Goal: Find specific page/section: Find specific page/section

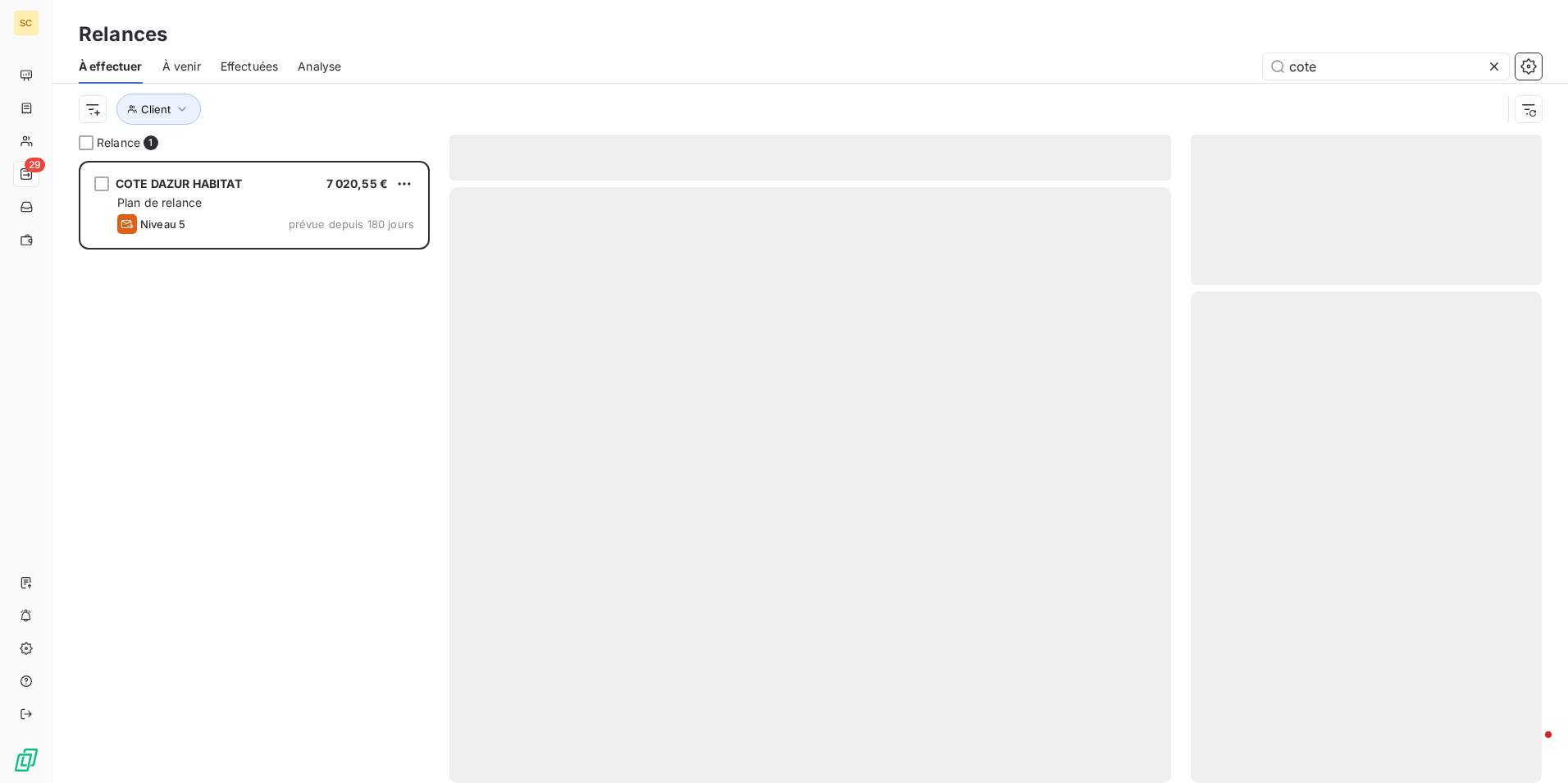
scroll to position [609, 339]
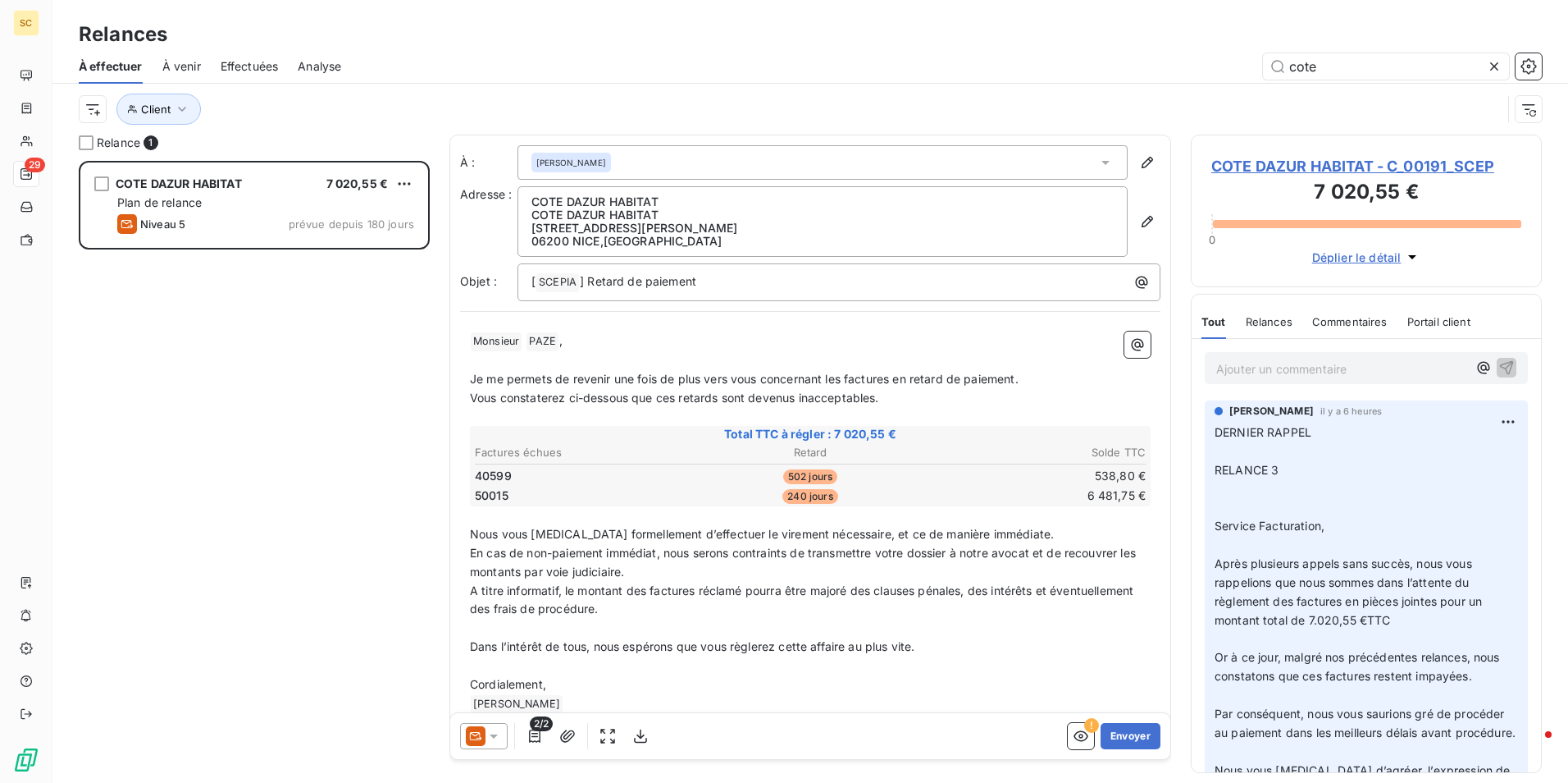
click at [1489, 63] on icon at bounding box center [1494, 66] width 16 height 16
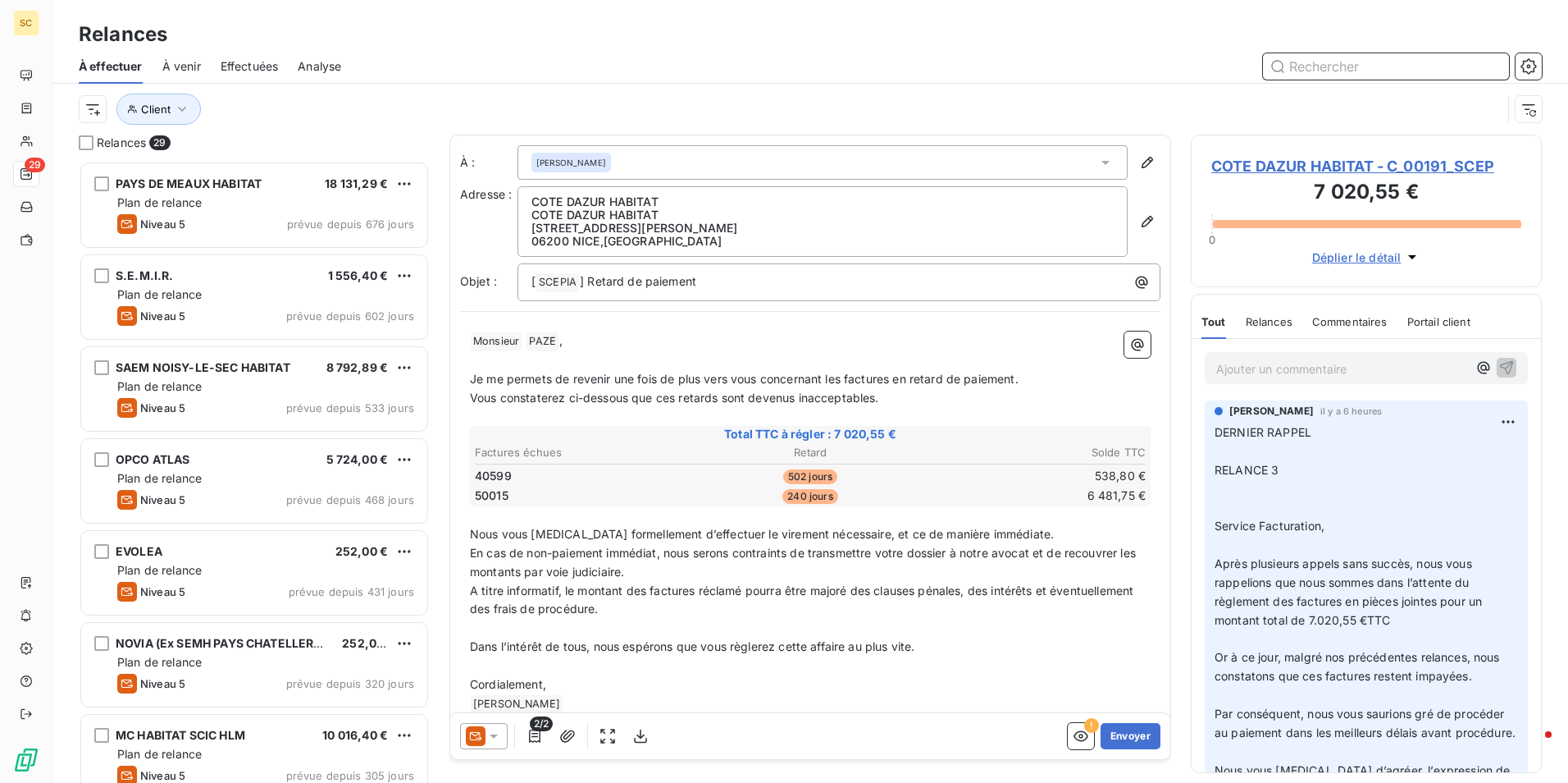
click at [1404, 69] on input "text" at bounding box center [1386, 66] width 246 height 26
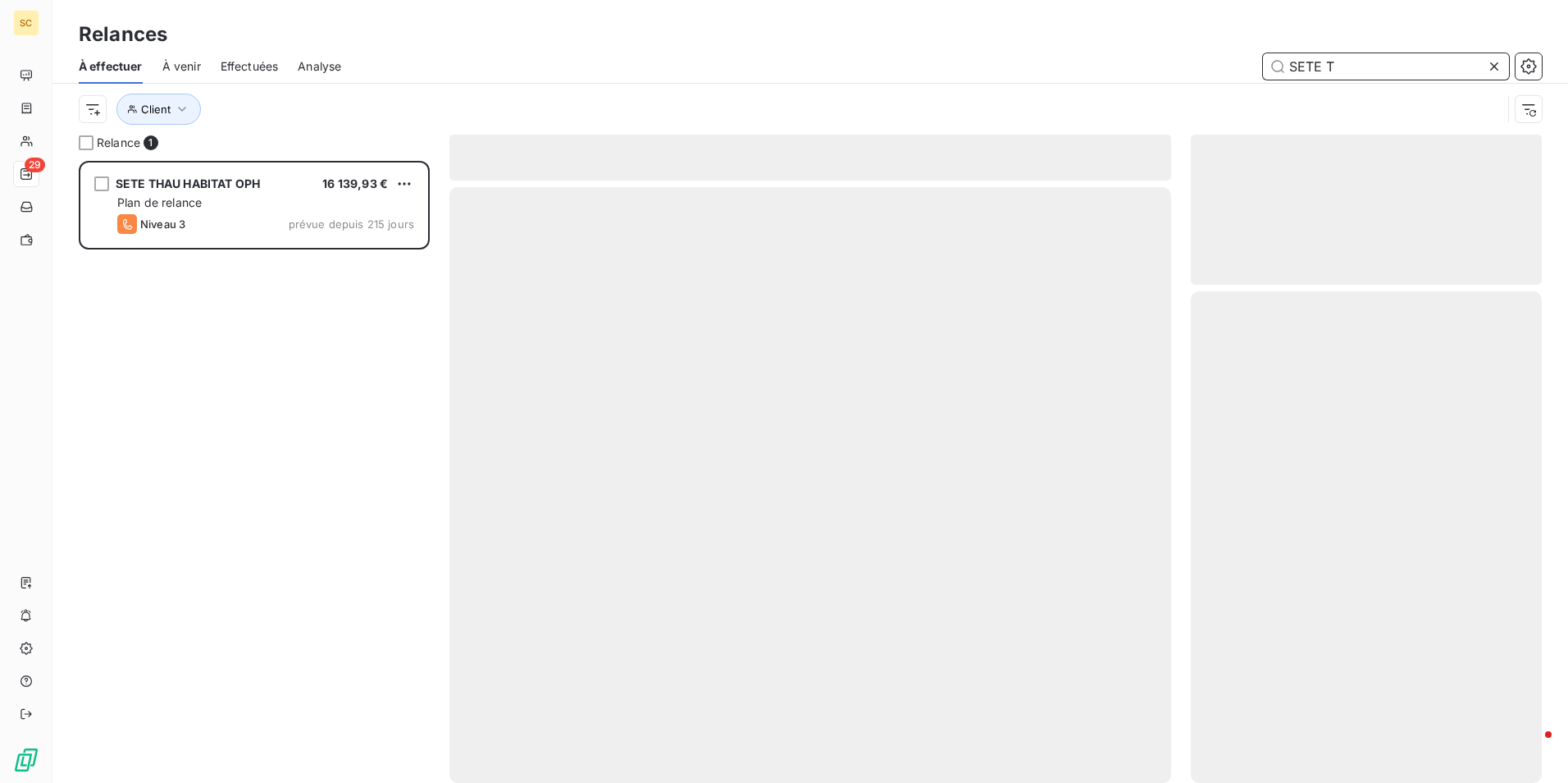
scroll to position [609, 339]
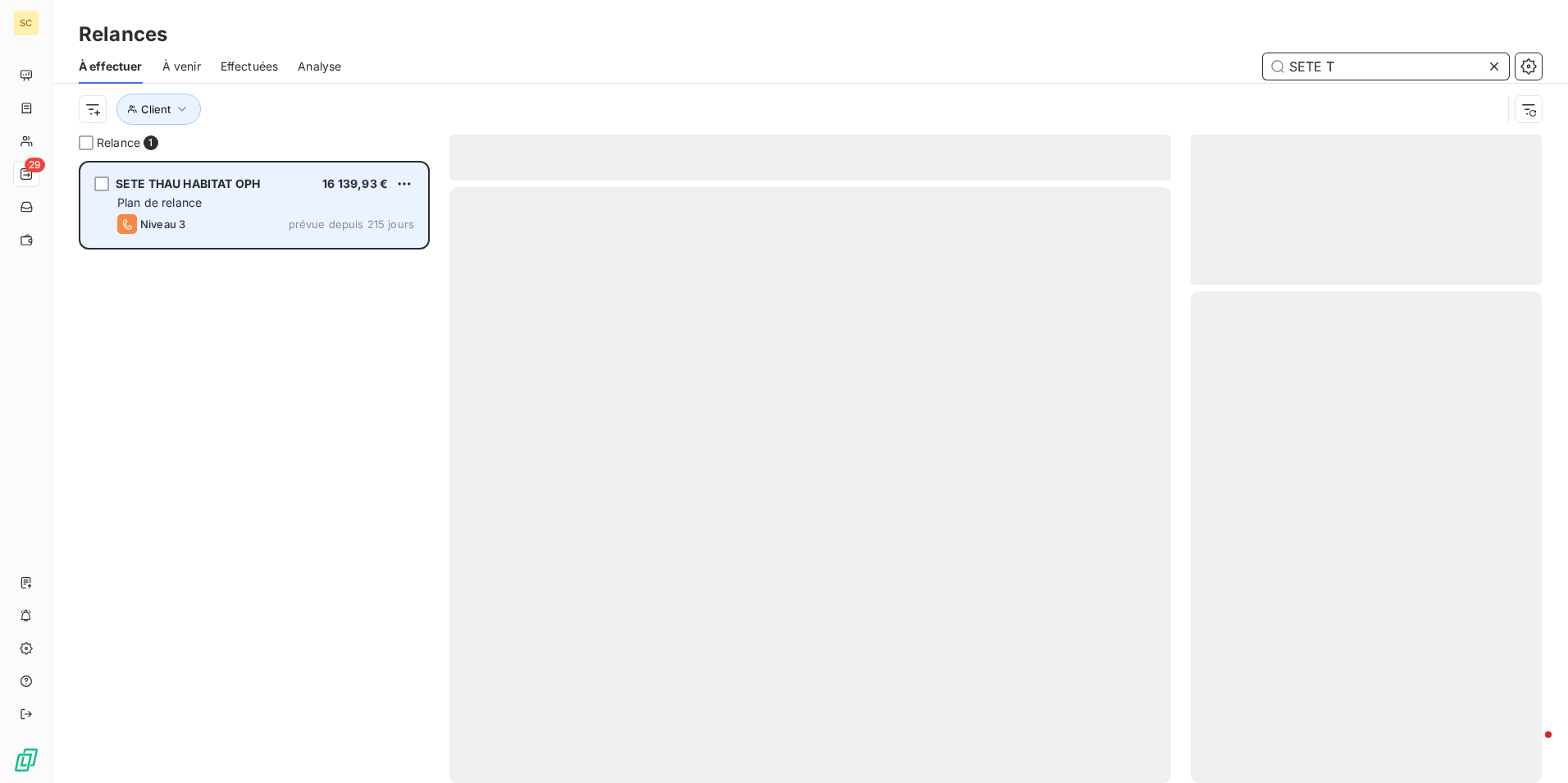
type input "SETE T"
click at [171, 197] on span "Plan de relance" at bounding box center [159, 202] width 84 height 14
click at [279, 191] on div "SETE THAU HABITAT OPH 16 139,93 €" at bounding box center [265, 183] width 297 height 14
click at [103, 184] on div "grid" at bounding box center [101, 183] width 14 height 14
click at [277, 223] on div "Niveau 3 prévue depuis 215 jours" at bounding box center [265, 224] width 297 height 20
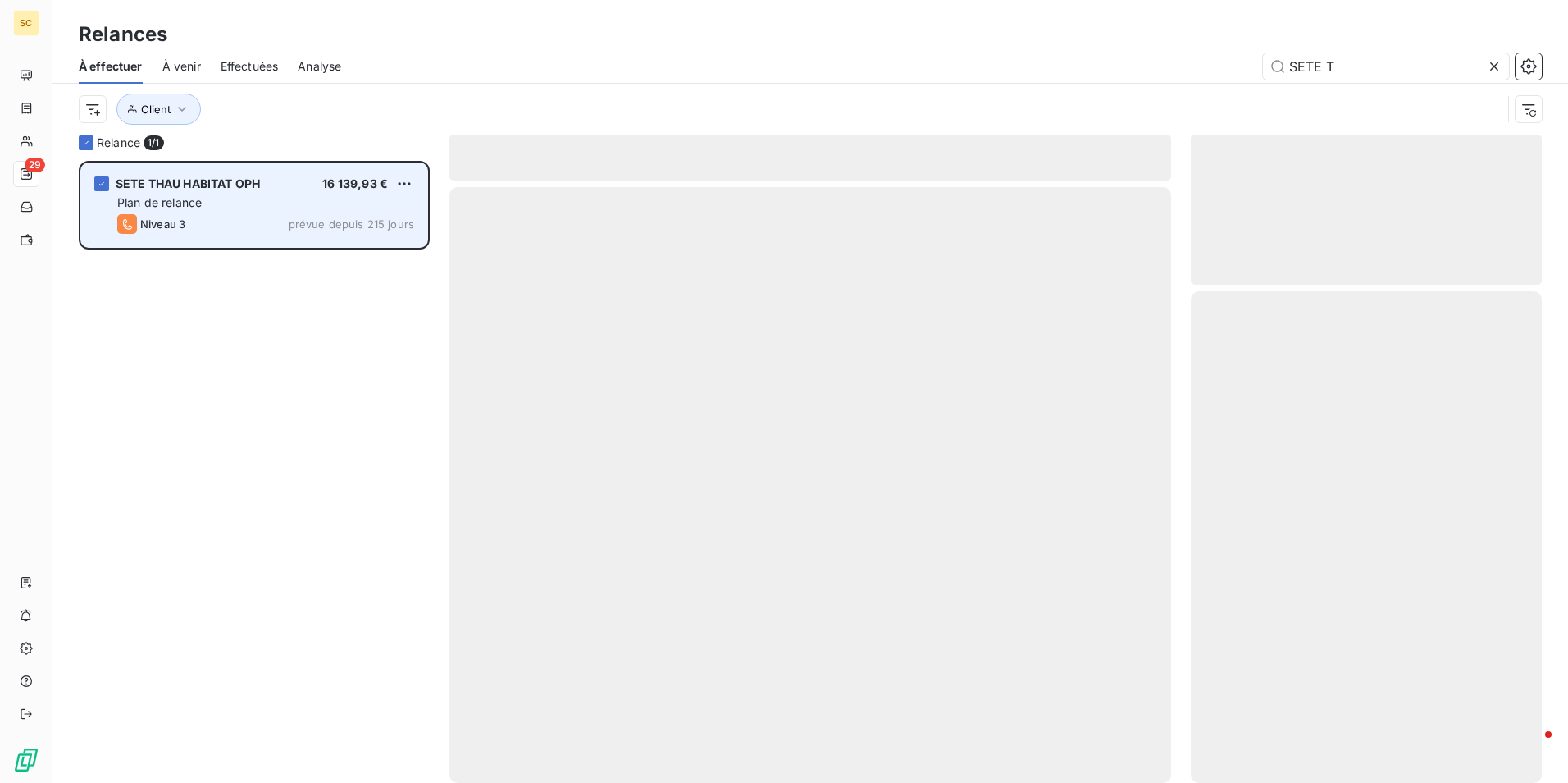
click at [275, 217] on div "Niveau 3 prévue depuis 215 jours" at bounding box center [265, 224] width 297 height 20
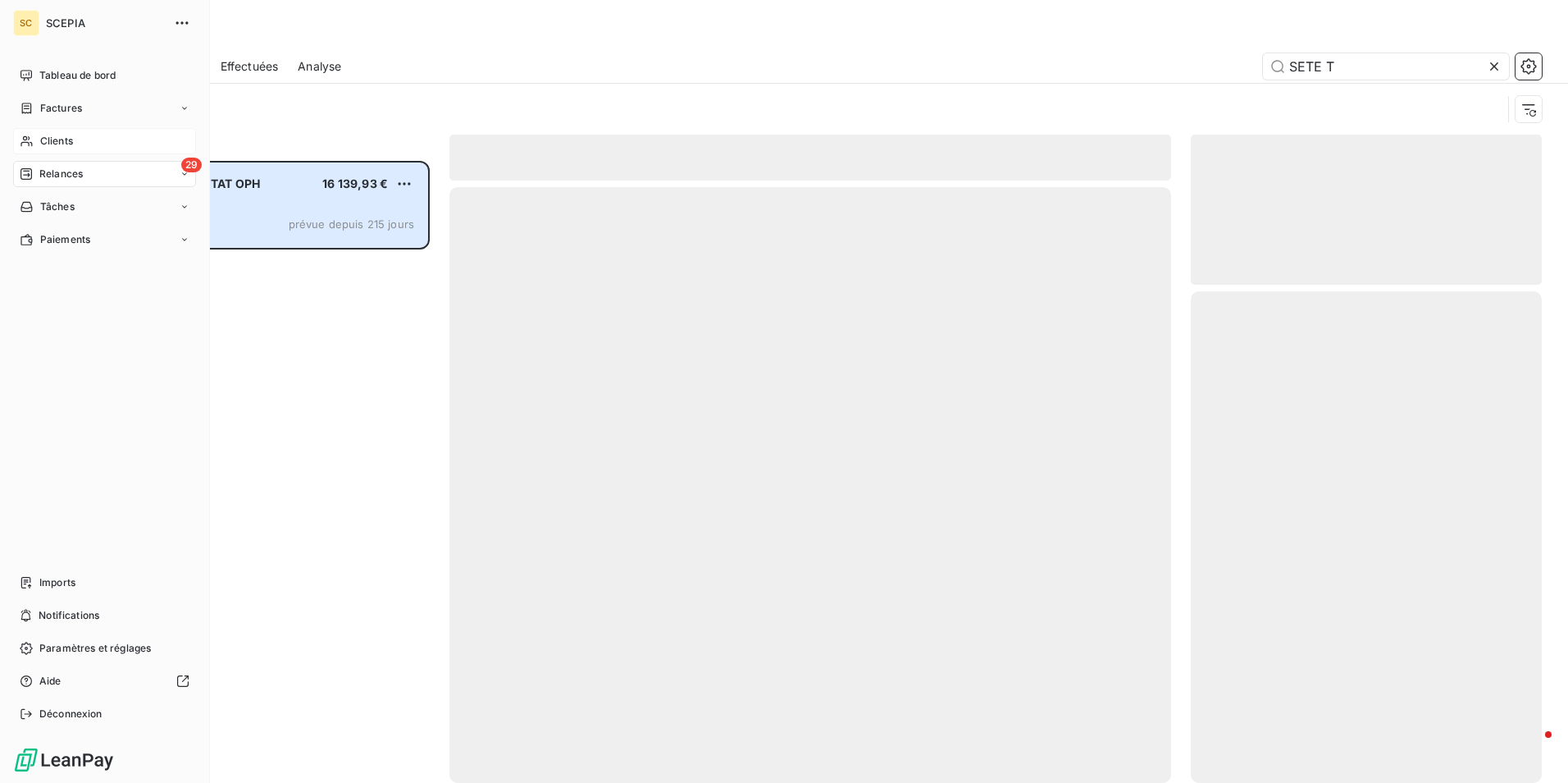
click at [57, 142] on span "Clients" at bounding box center [56, 140] width 33 height 14
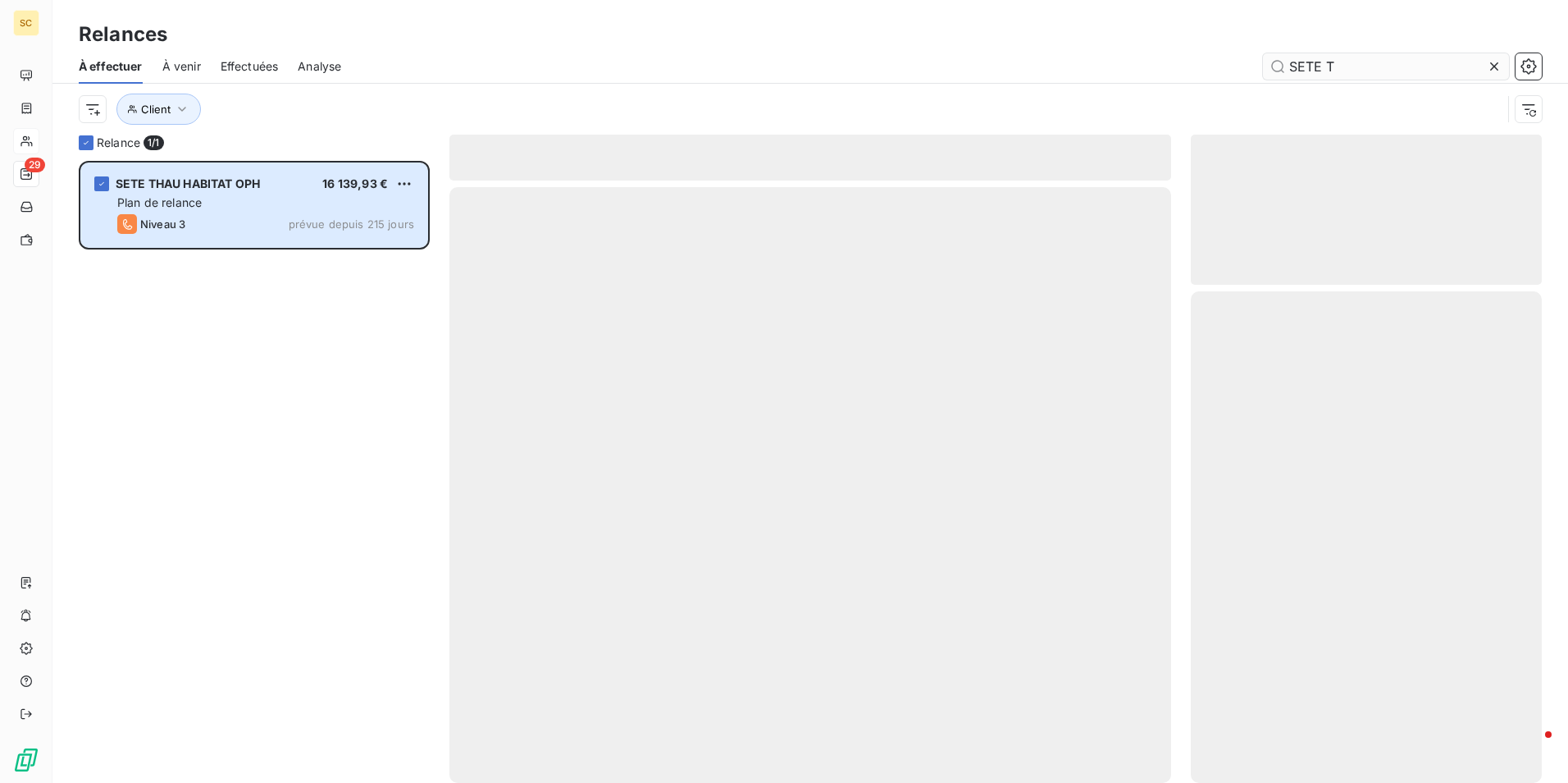
click at [1358, 60] on input "SETE T" at bounding box center [1386, 66] width 246 height 26
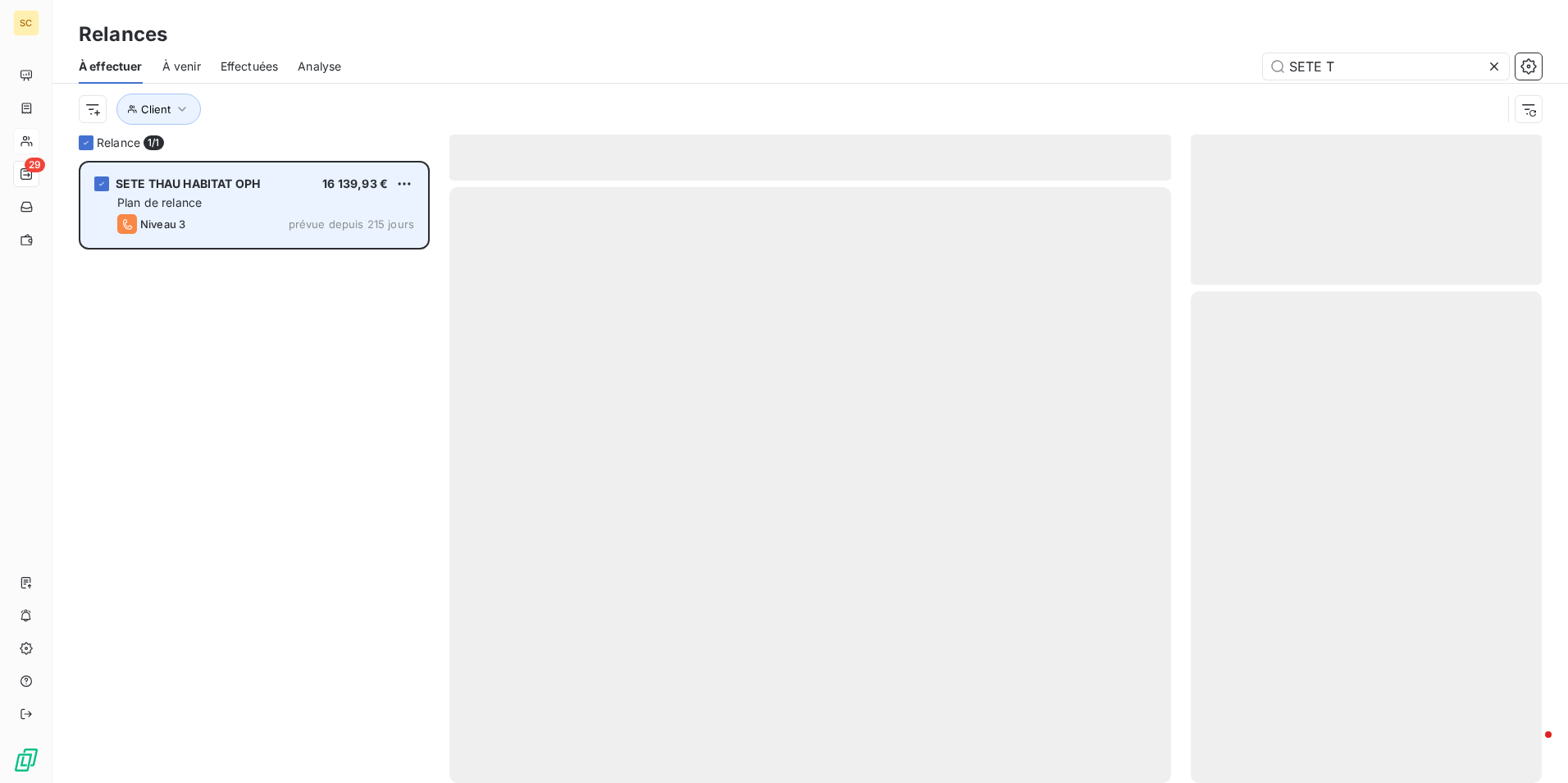
click at [311, 178] on div "SETE THAU HABITAT OPH 16 139,93 €" at bounding box center [265, 183] width 297 height 14
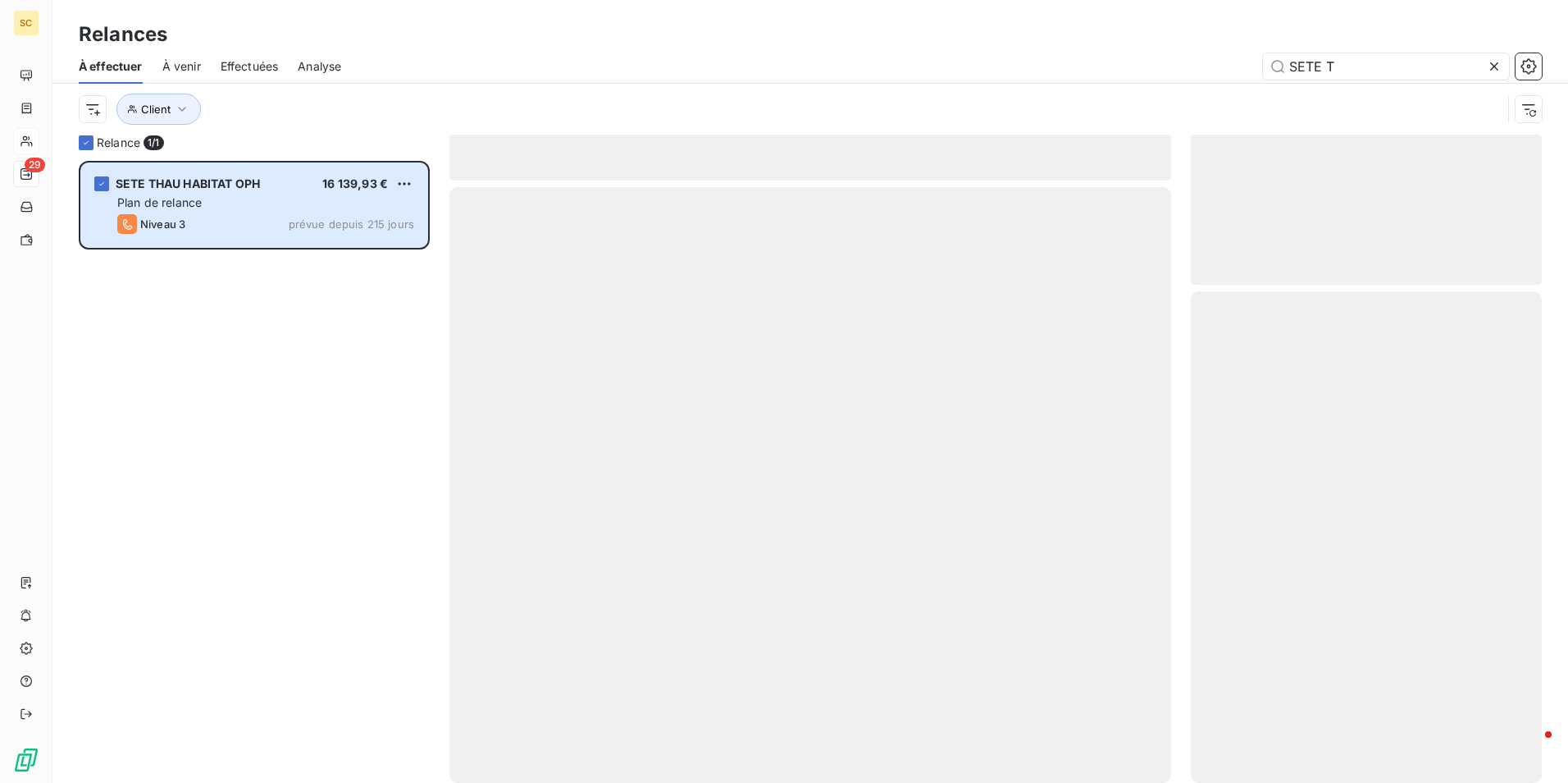
click at [1505, 62] on div at bounding box center [1497, 66] width 23 height 26
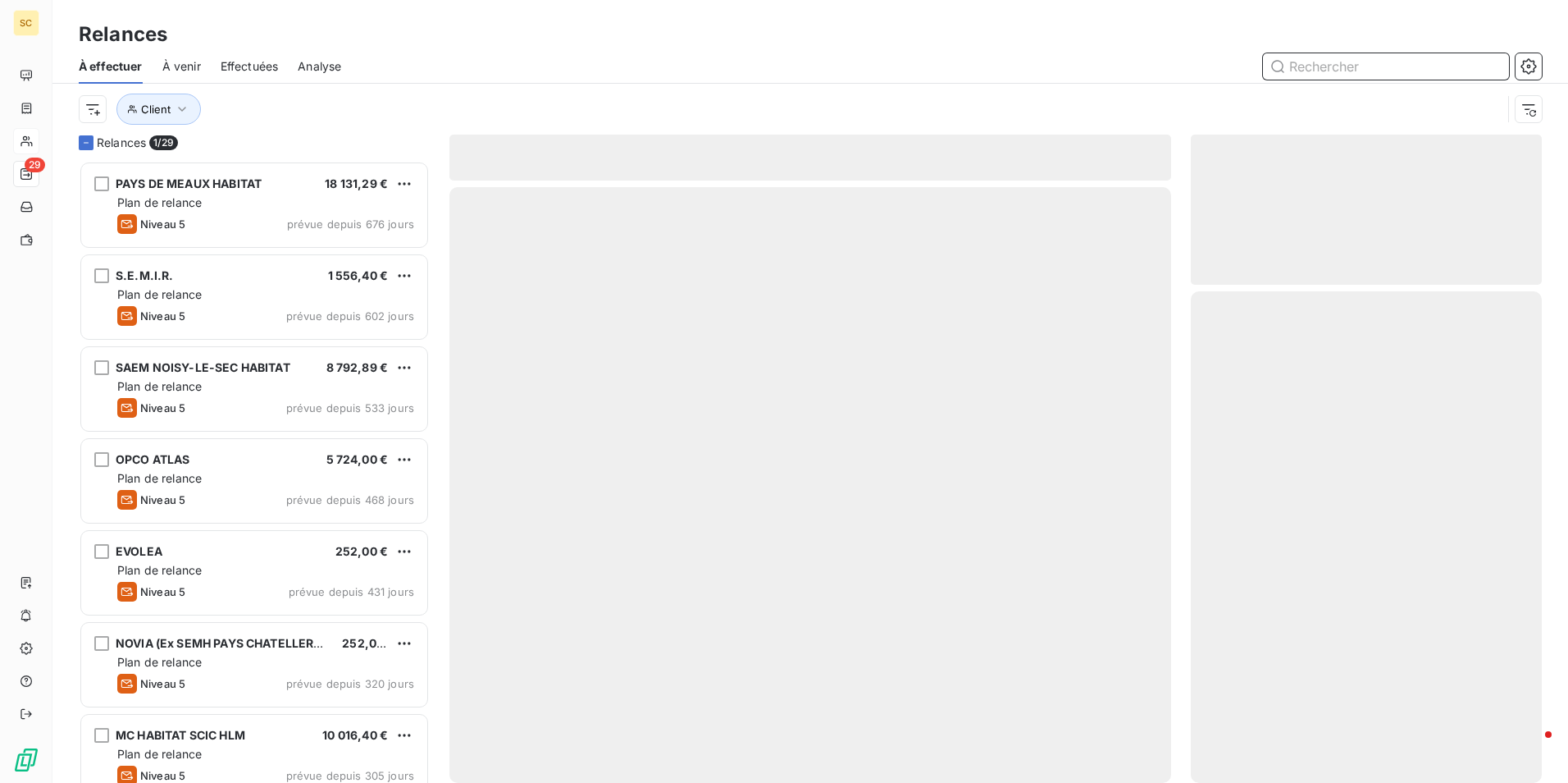
click at [1348, 71] on input "text" at bounding box center [1386, 66] width 246 height 26
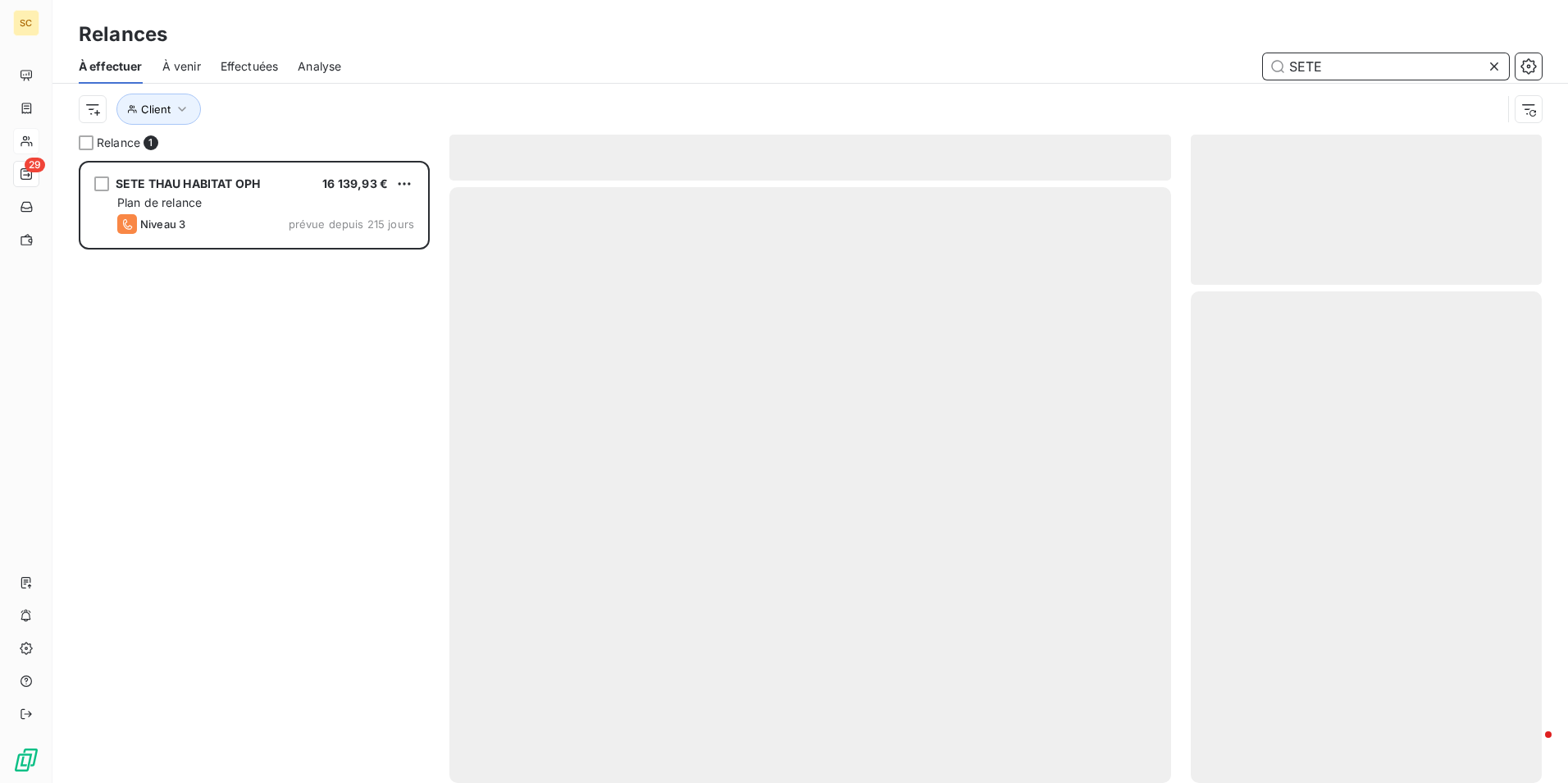
scroll to position [13, 13]
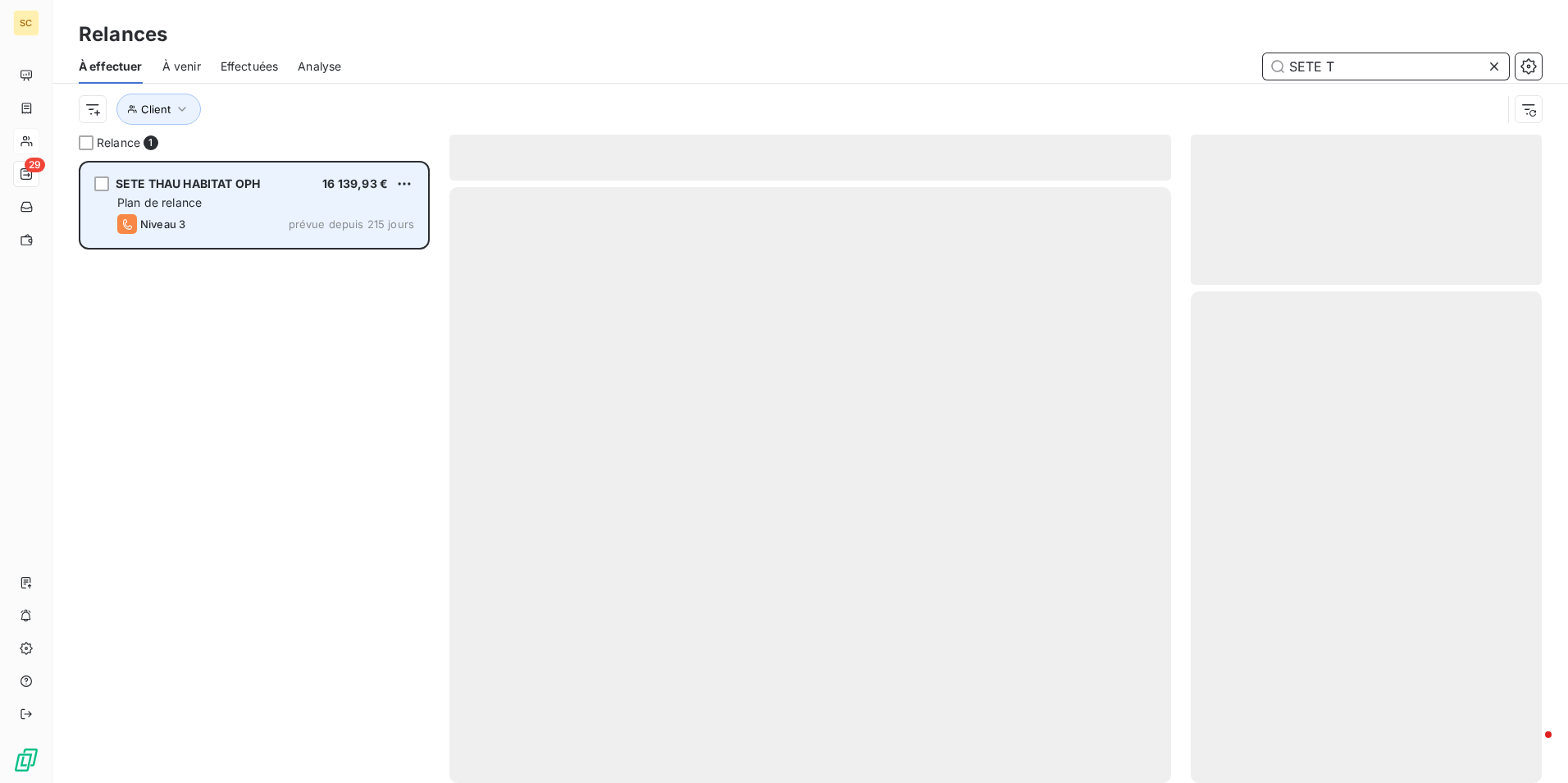
type input "SETE T"
click at [227, 201] on div "Plan de relance" at bounding box center [265, 202] width 297 height 16
click at [226, 202] on div "Plan de relance" at bounding box center [265, 202] width 297 height 16
click at [102, 186] on div "grid" at bounding box center [101, 183] width 14 height 14
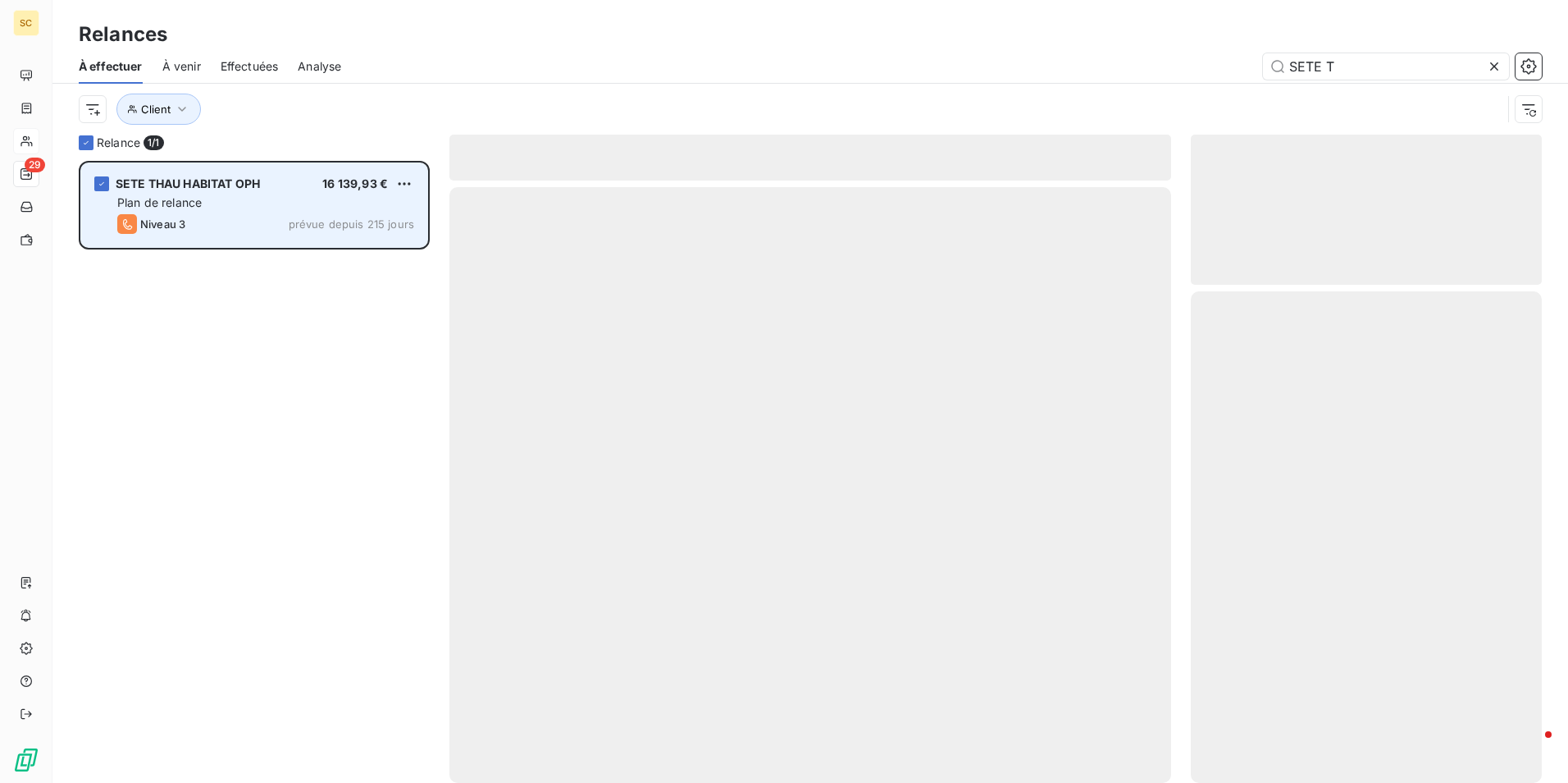
click at [198, 203] on span "Plan de relance" at bounding box center [159, 202] width 84 height 14
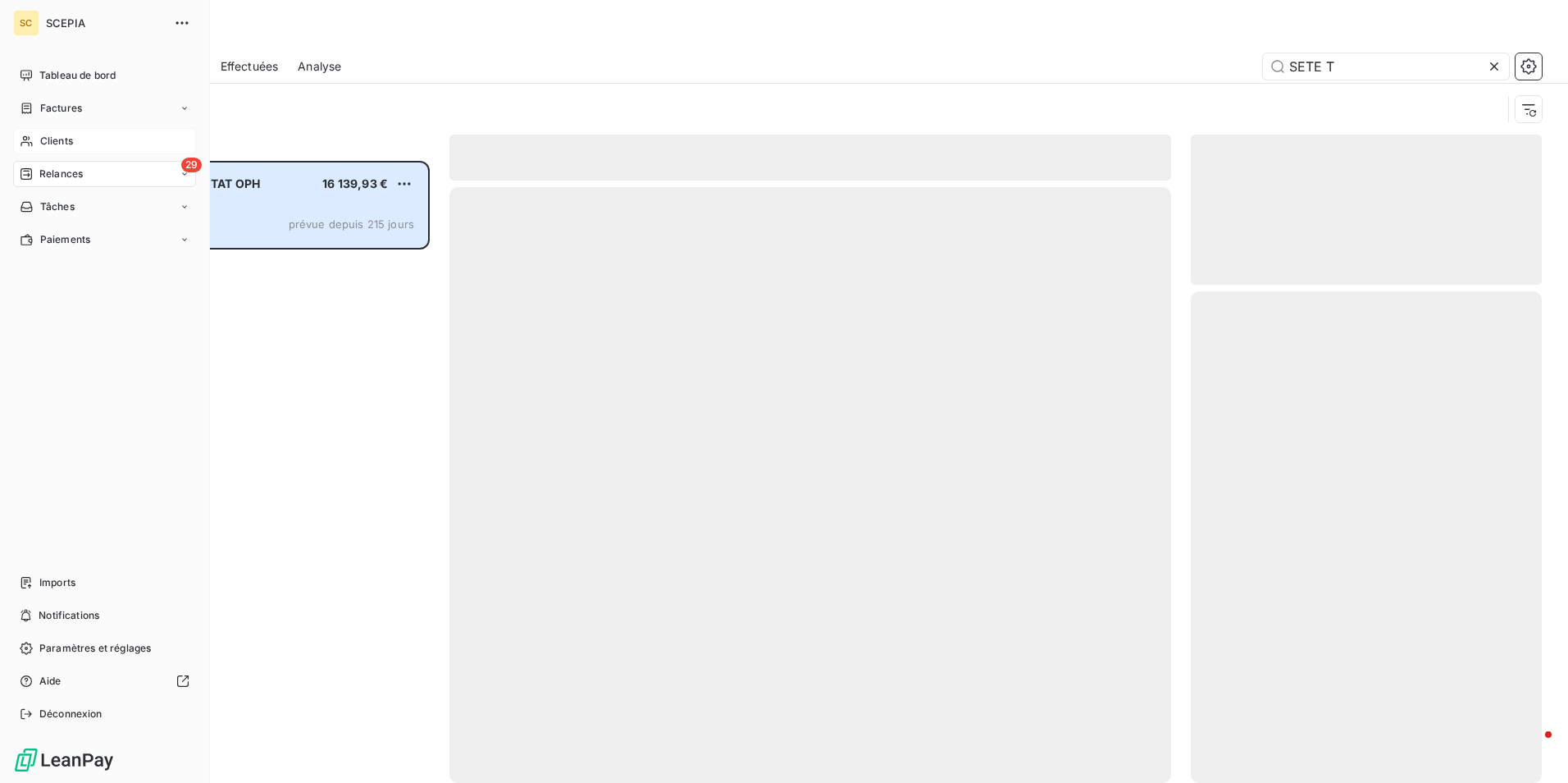
click at [40, 146] on span "Clients" at bounding box center [56, 140] width 33 height 14
click at [45, 137] on span "Clients" at bounding box center [56, 140] width 33 height 14
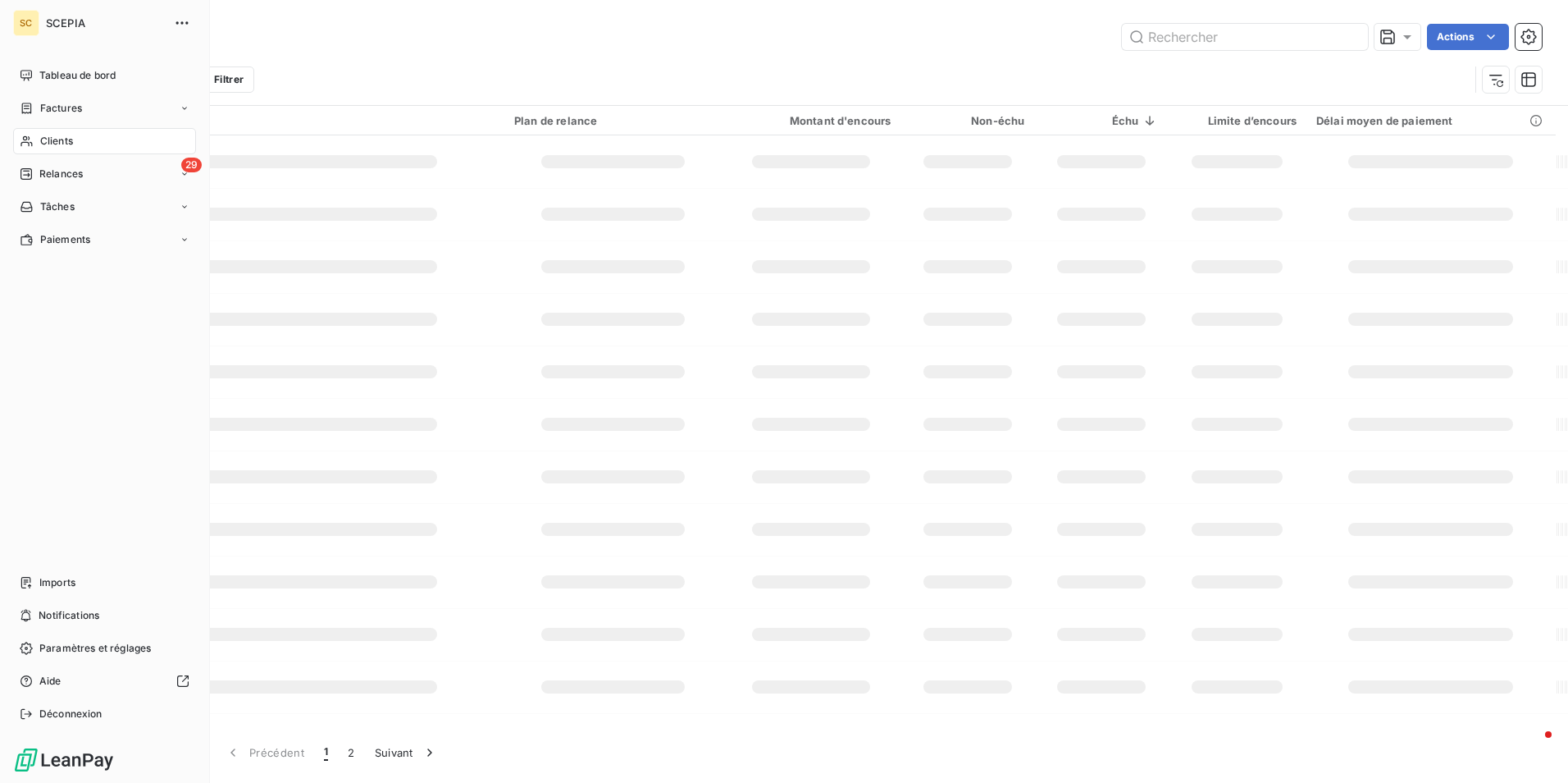
click at [45, 137] on span "Clients" at bounding box center [56, 140] width 33 height 14
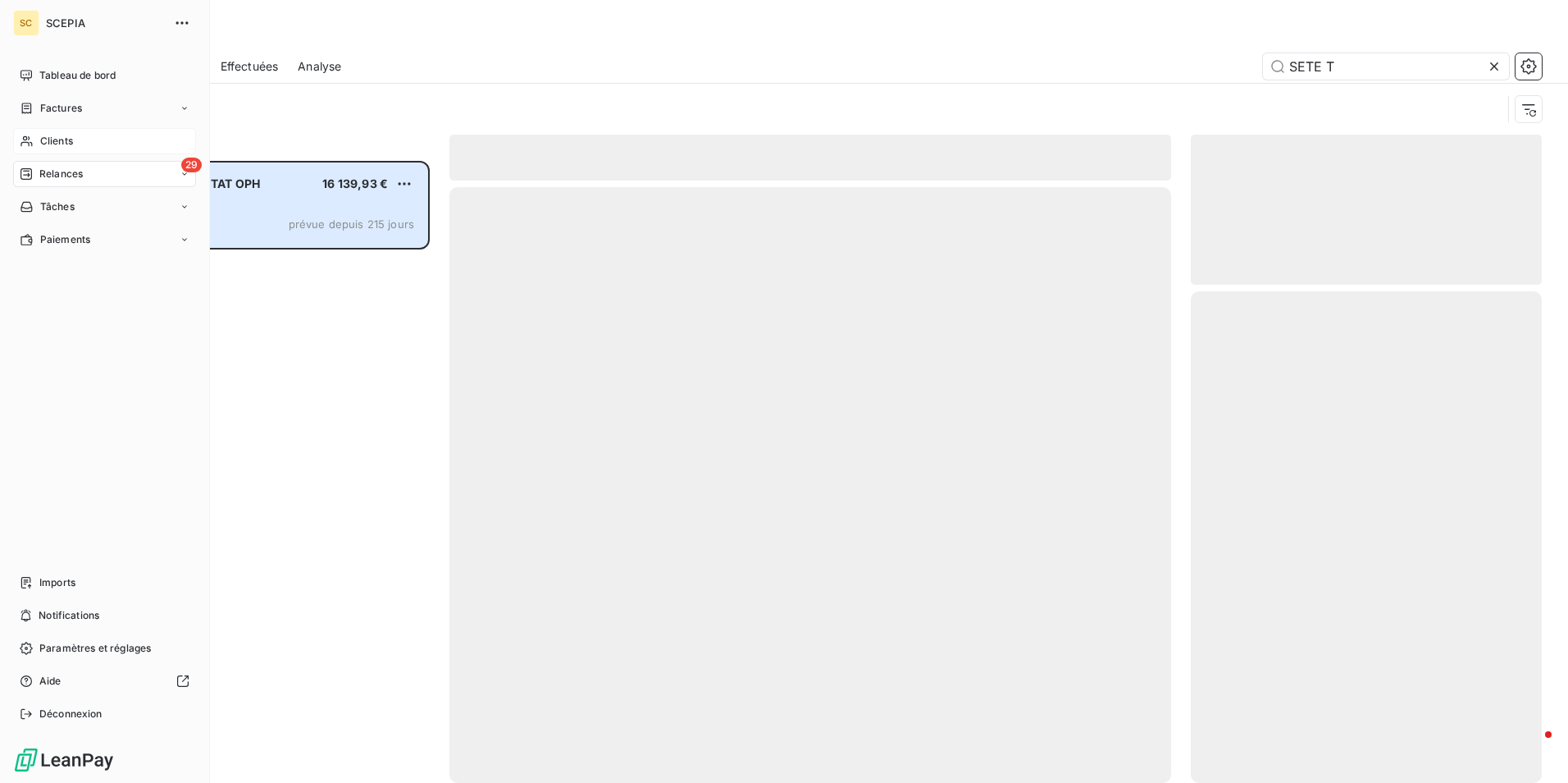
scroll to position [609, 339]
click at [45, 137] on span "Clients" at bounding box center [56, 140] width 33 height 14
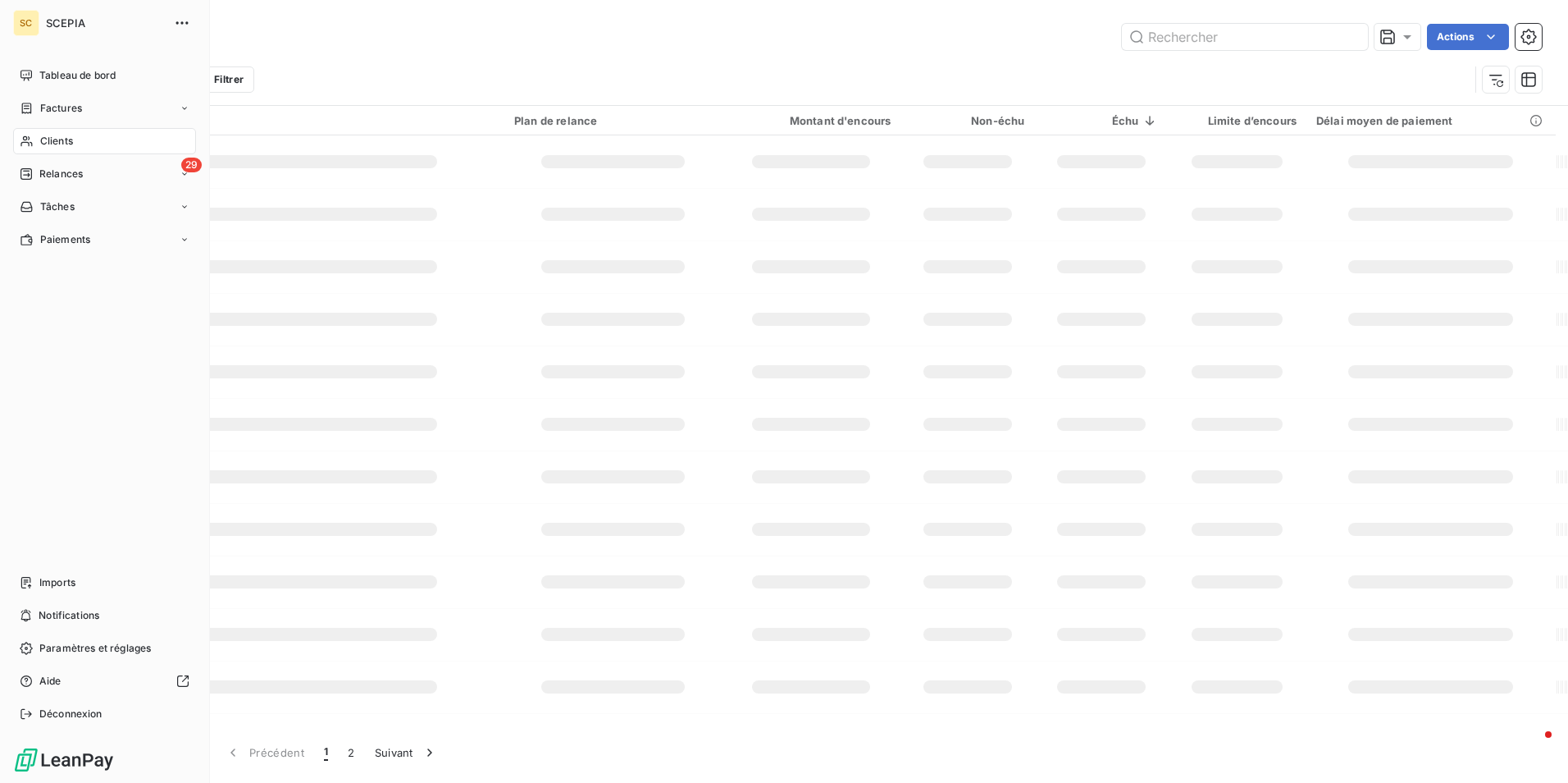
click at [45, 137] on span "Clients" at bounding box center [56, 140] width 33 height 14
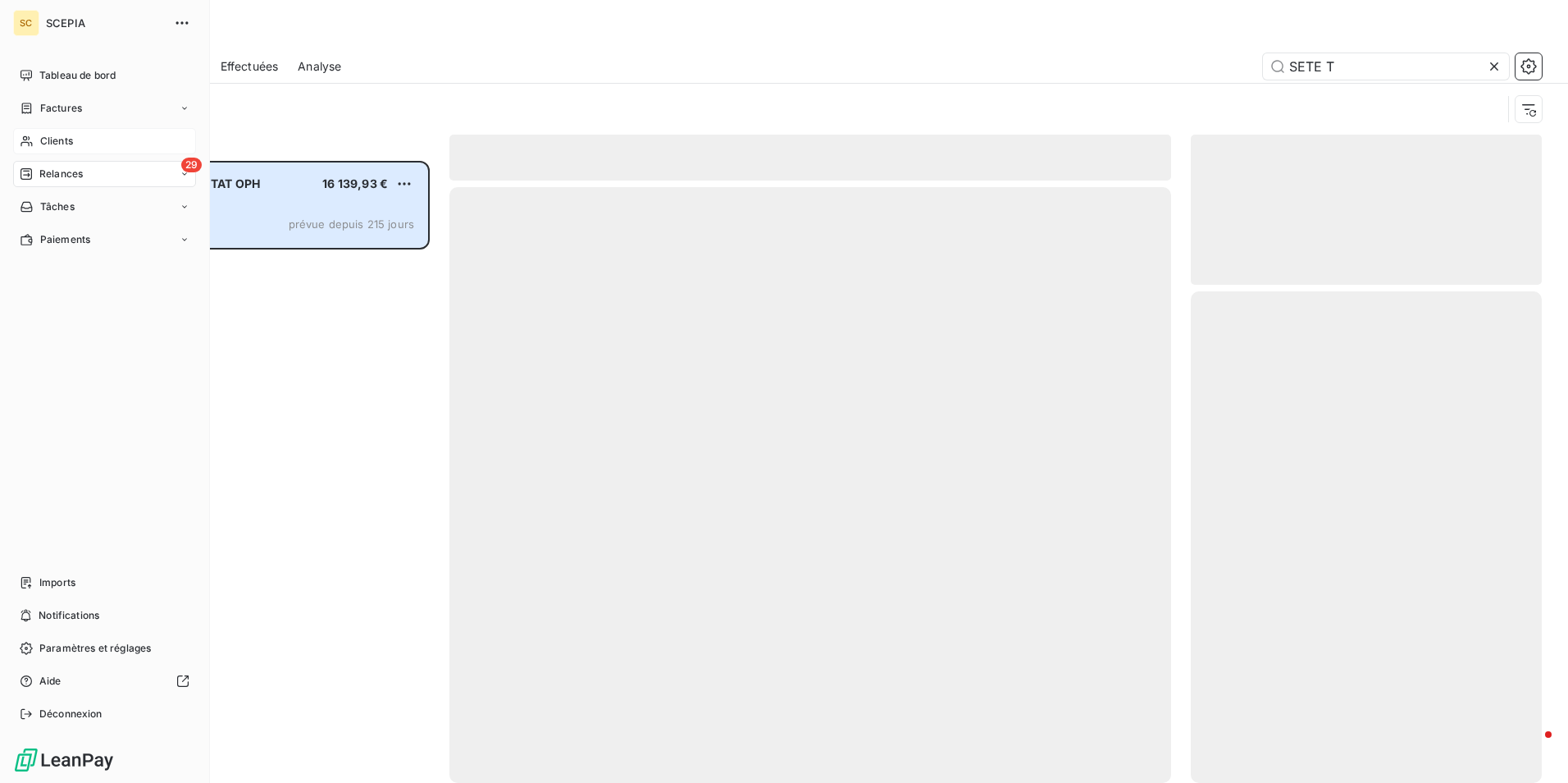
scroll to position [609, 339]
click at [135, 149] on div "Clients" at bounding box center [104, 140] width 183 height 26
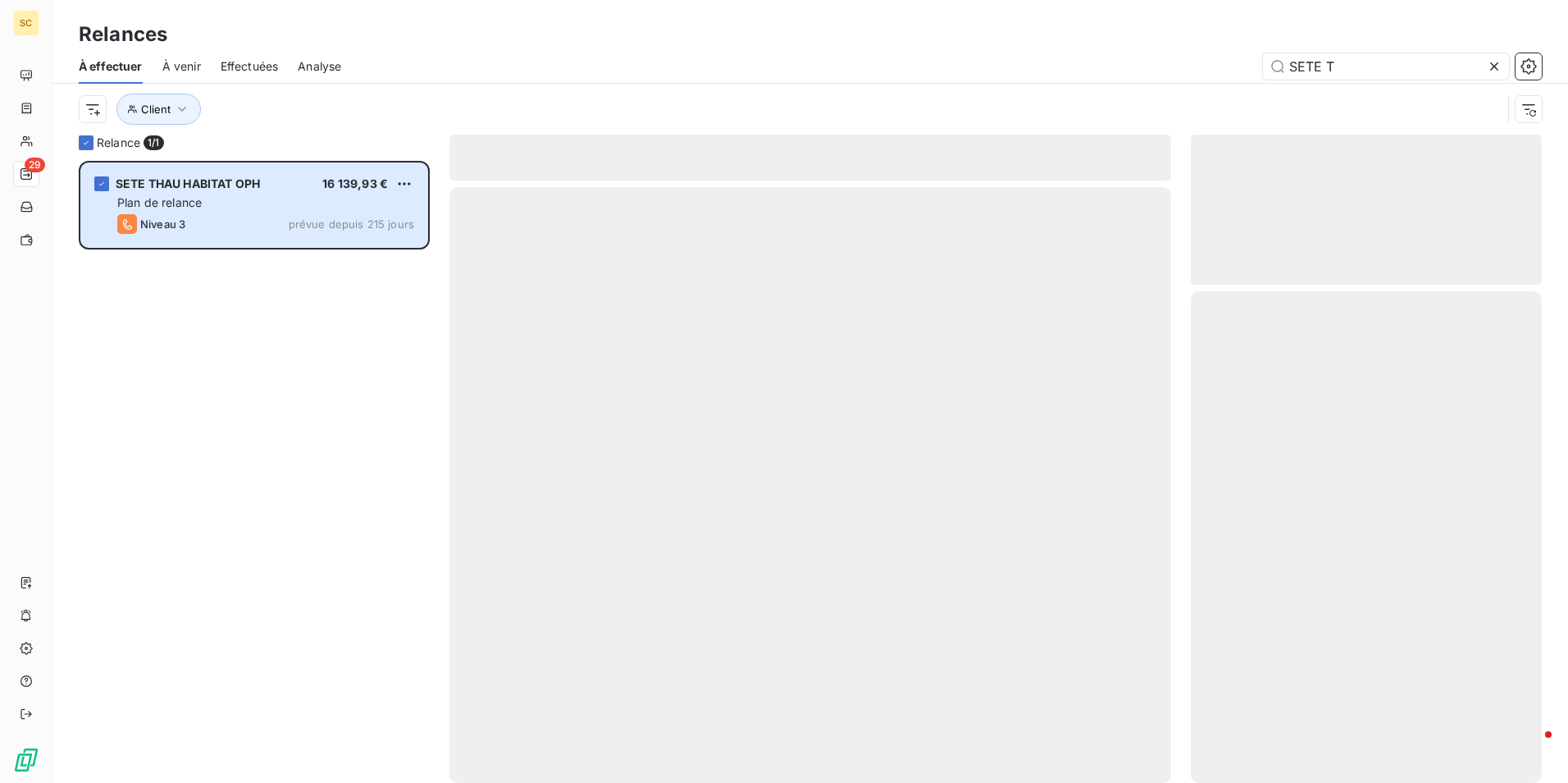
click at [185, 69] on span "À venir" at bounding box center [181, 66] width 38 height 16
click at [266, 69] on span "Effectuées" at bounding box center [249, 66] width 58 height 16
click at [884, 453] on div at bounding box center [810, 485] width 721 height 596
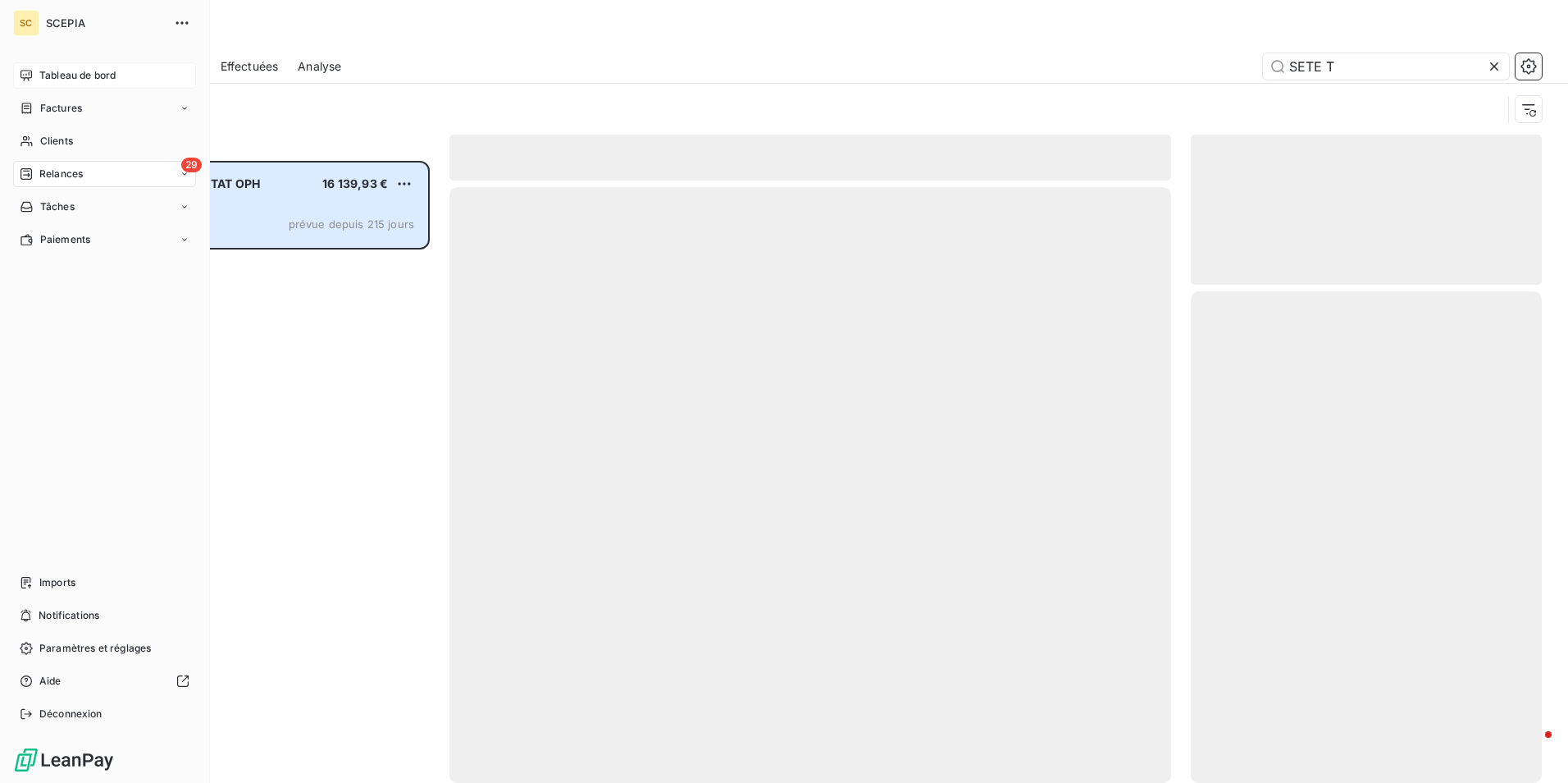
click at [118, 73] on div "Tableau de bord" at bounding box center [104, 75] width 183 height 26
click at [100, 75] on span "Tableau de bord" at bounding box center [77, 75] width 77 height 14
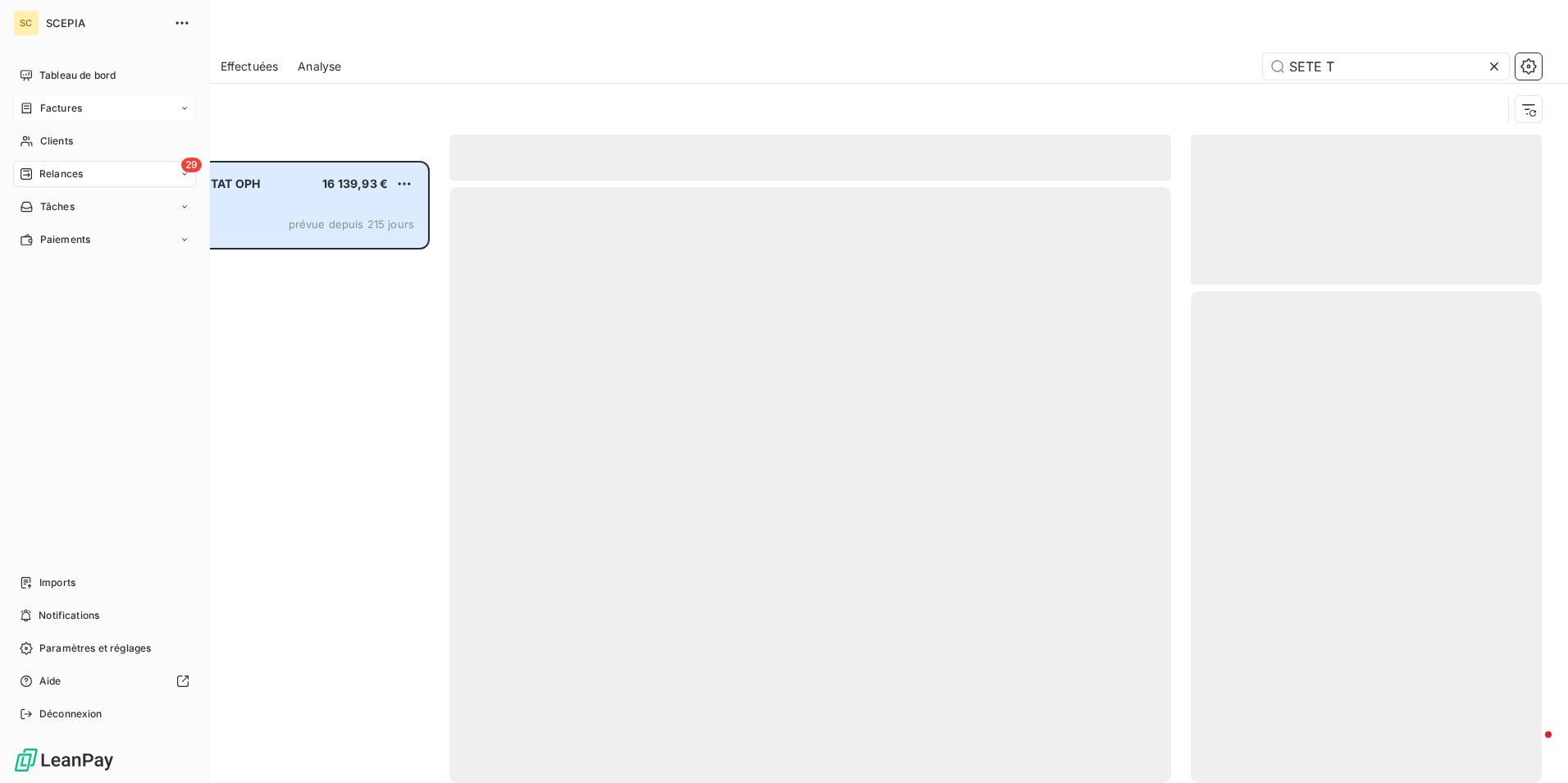
click at [47, 110] on span "Factures" at bounding box center [60, 108] width 42 height 14
click at [71, 73] on span "Tableau de bord" at bounding box center [77, 75] width 77 height 14
click at [71, 75] on span "Tableau de bord" at bounding box center [77, 75] width 77 height 14
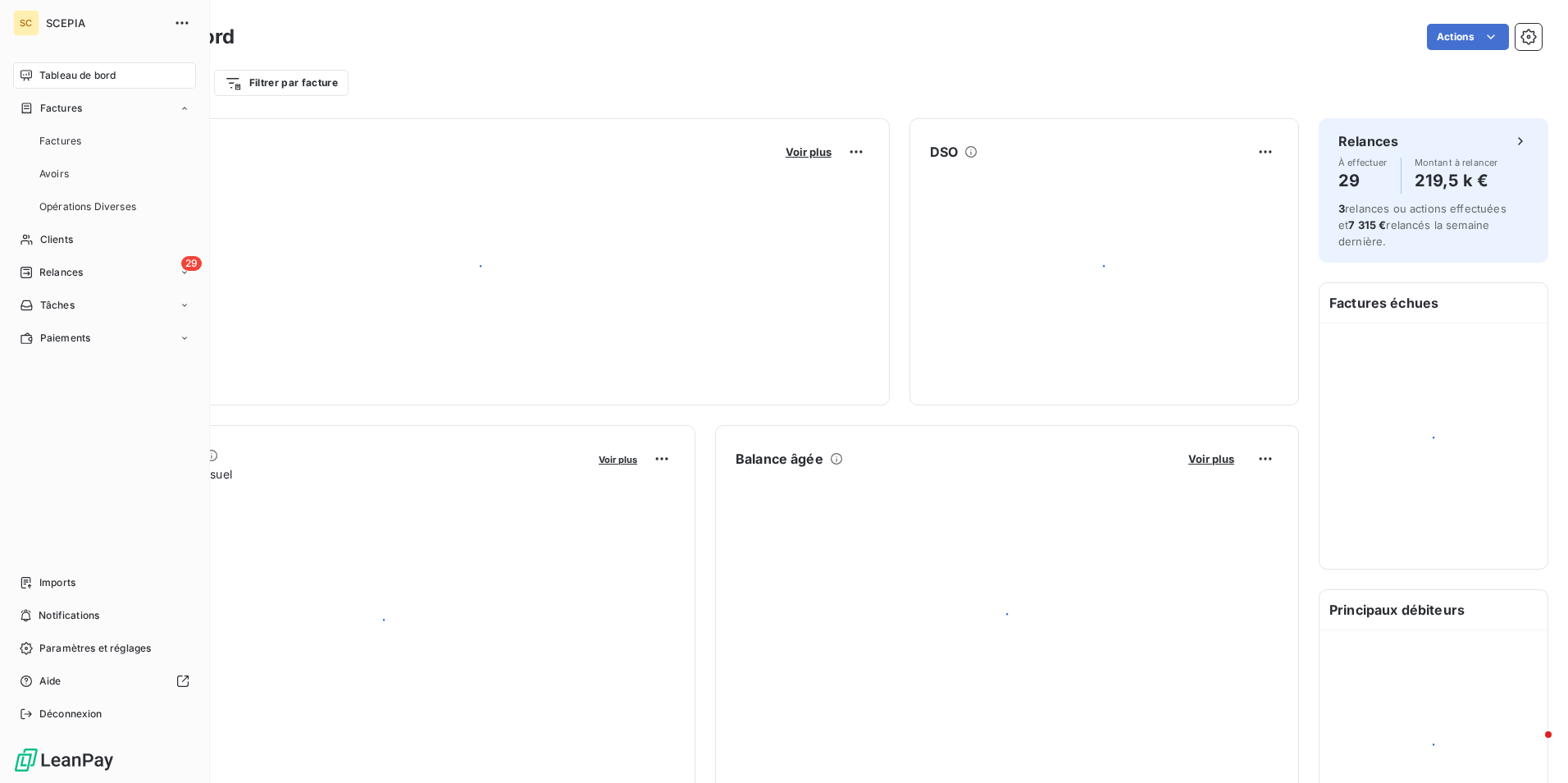
click at [71, 75] on span "Tableau de bord" at bounding box center [77, 75] width 77 height 14
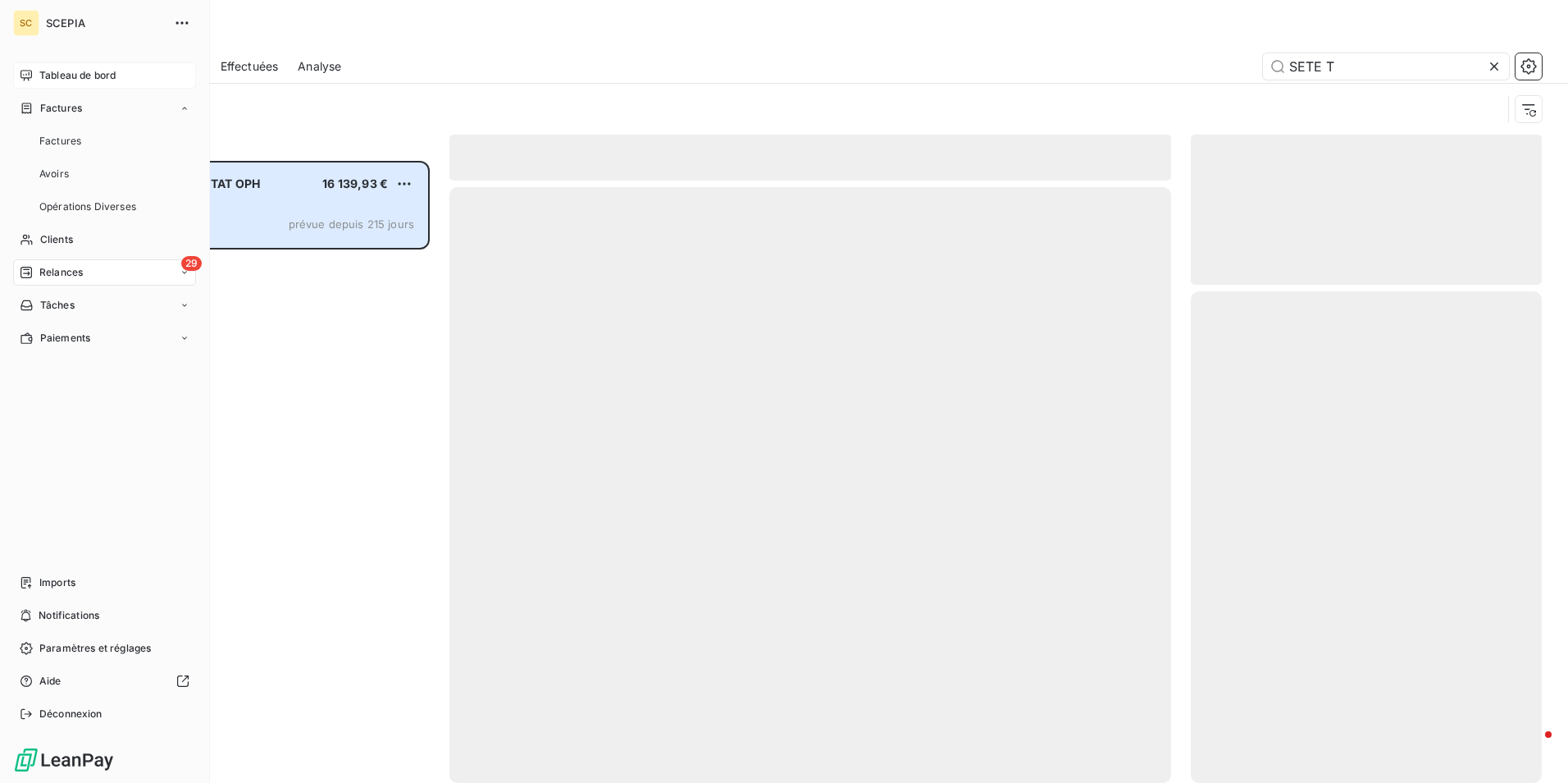
click at [71, 75] on span "Tableau de bord" at bounding box center [77, 75] width 77 height 14
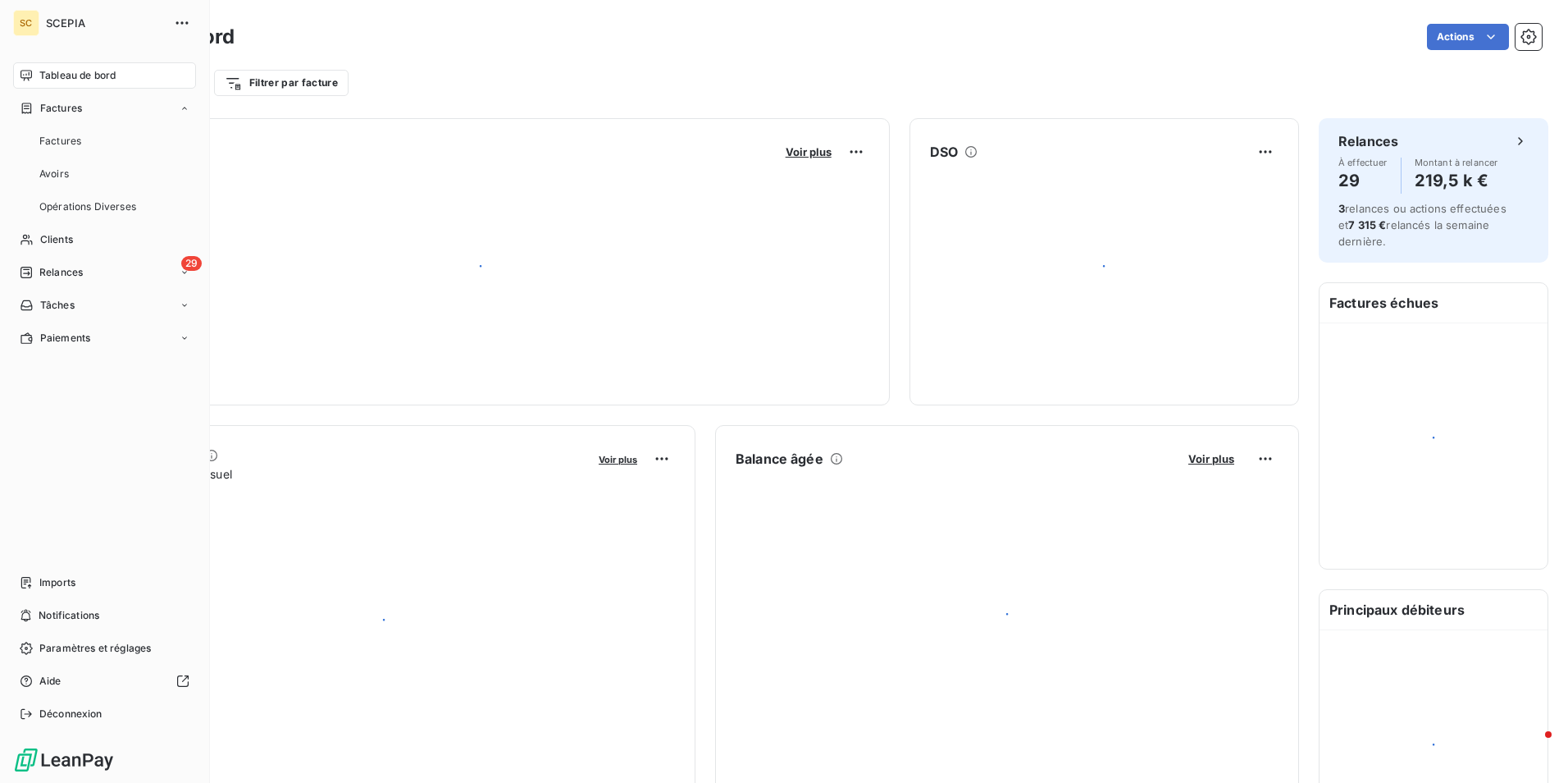
click at [71, 75] on span "Tableau de bord" at bounding box center [77, 75] width 77 height 14
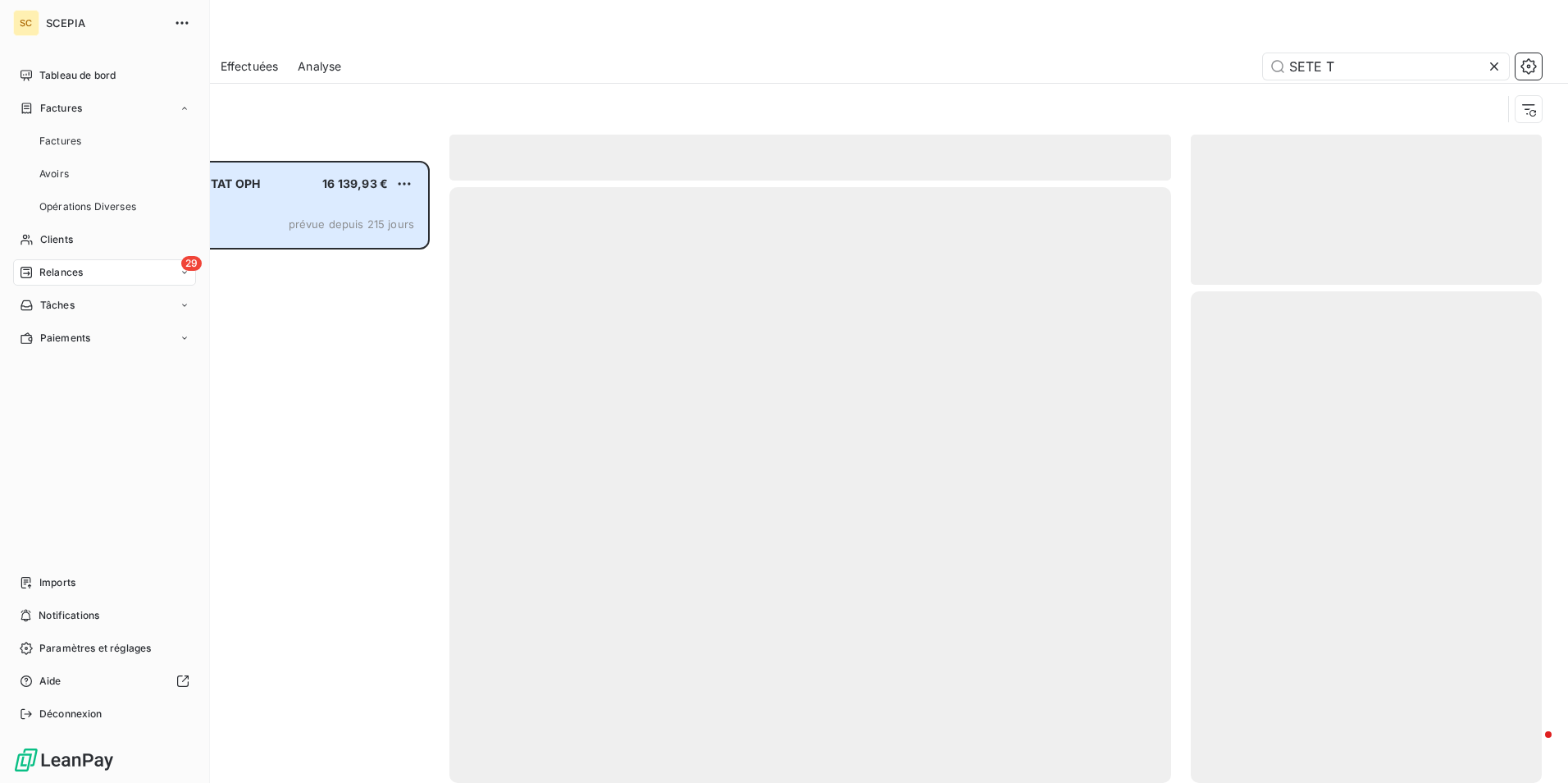
scroll to position [609, 339]
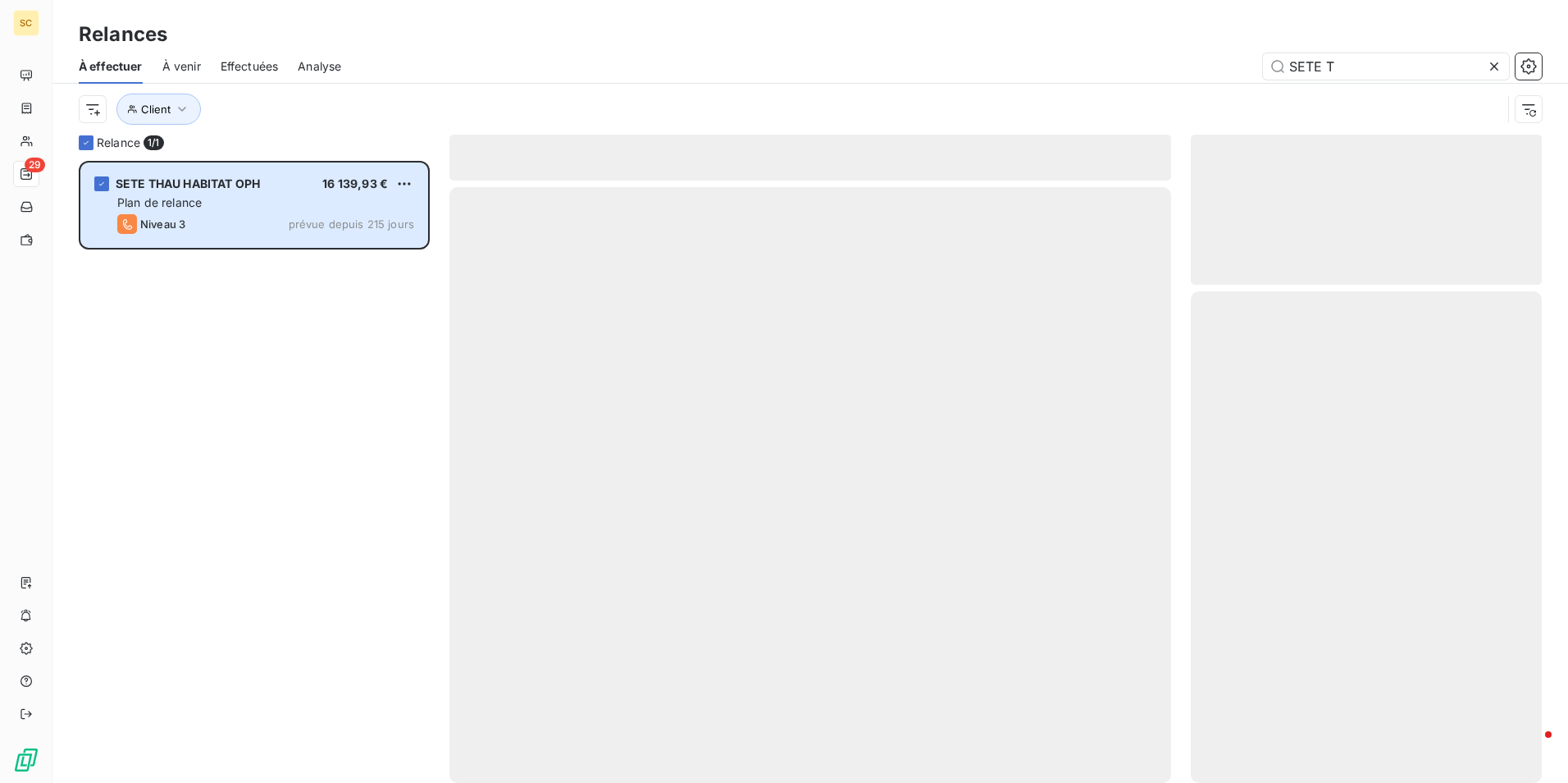
click at [339, 114] on div "Client" at bounding box center [790, 109] width 1423 height 31
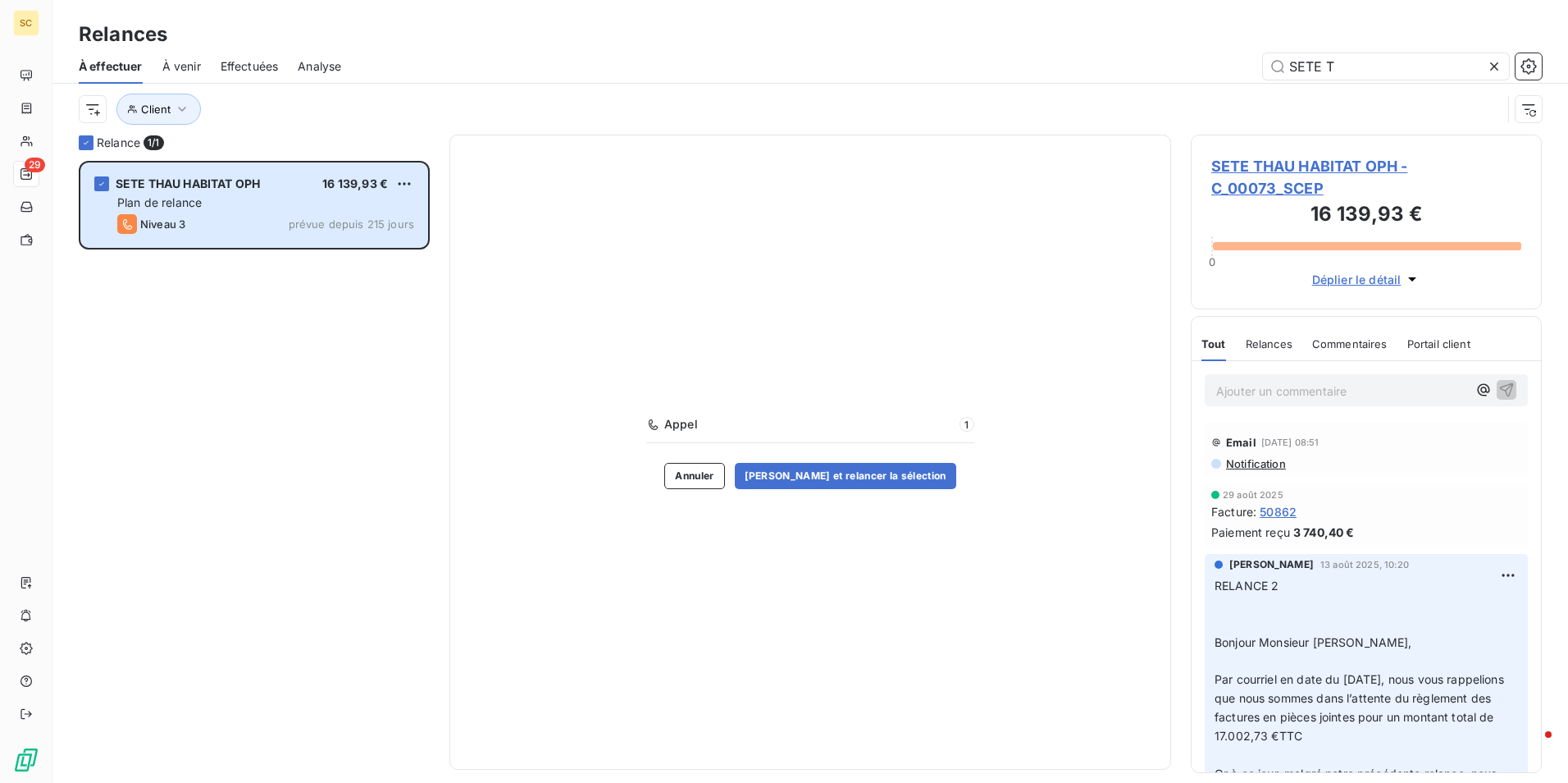
click at [1276, 169] on span "SETE THAU HABITAT OPH - C_00073_SCEP" at bounding box center [1366, 177] width 310 height 44
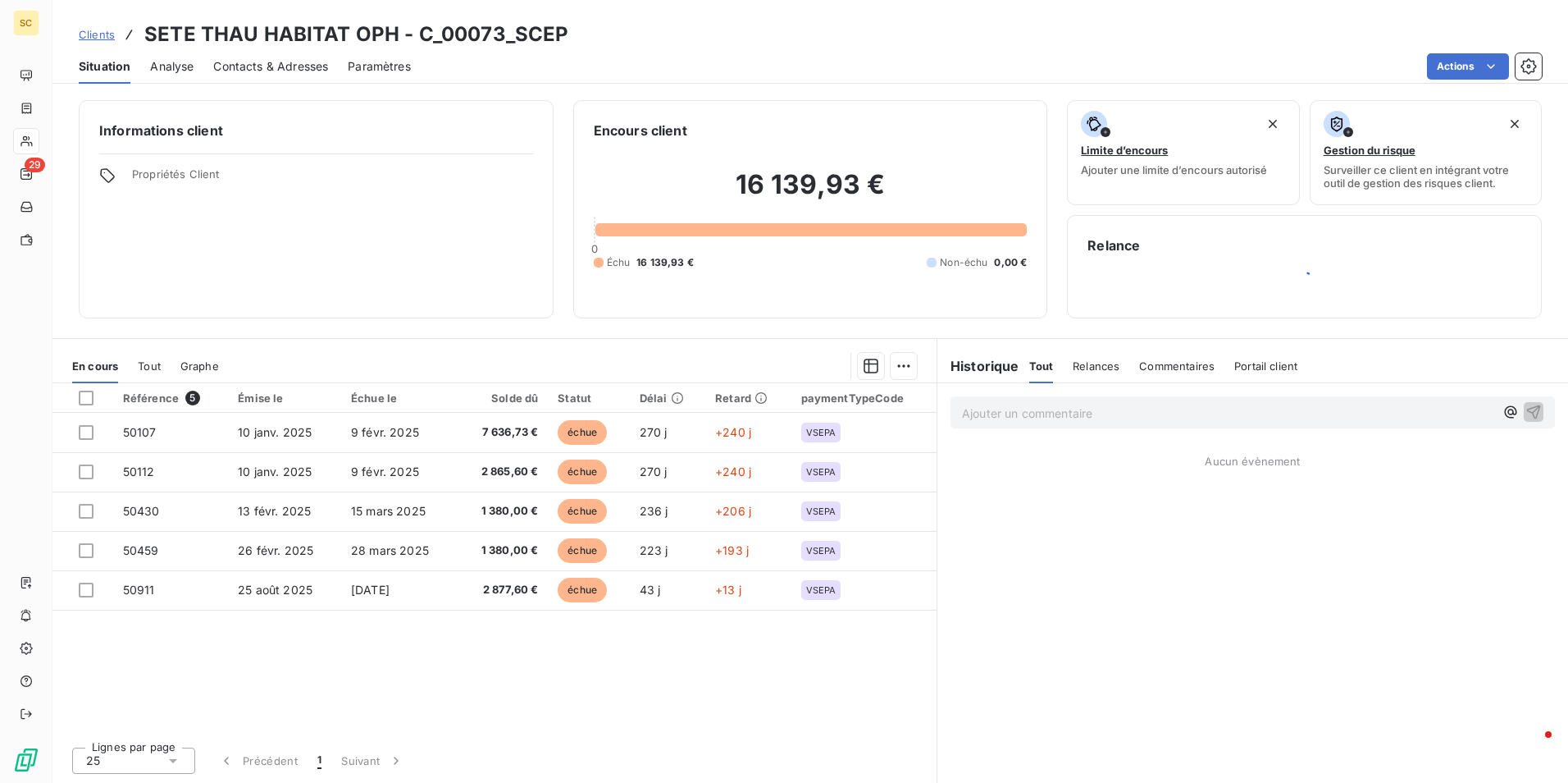
click at [254, 69] on span "Contacts & Adresses" at bounding box center [271, 66] width 115 height 16
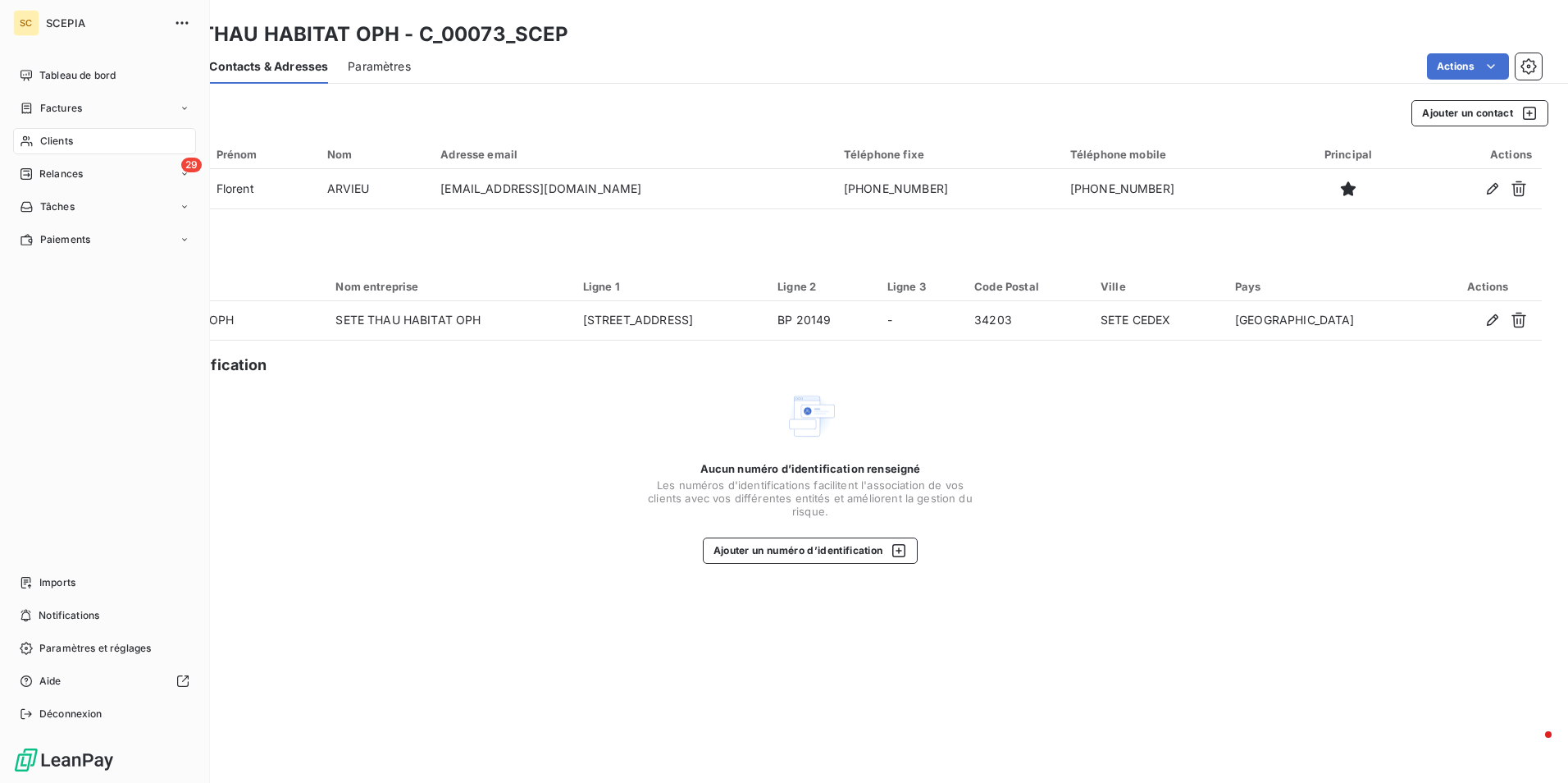
click at [83, 140] on div "Clients" at bounding box center [104, 140] width 183 height 26
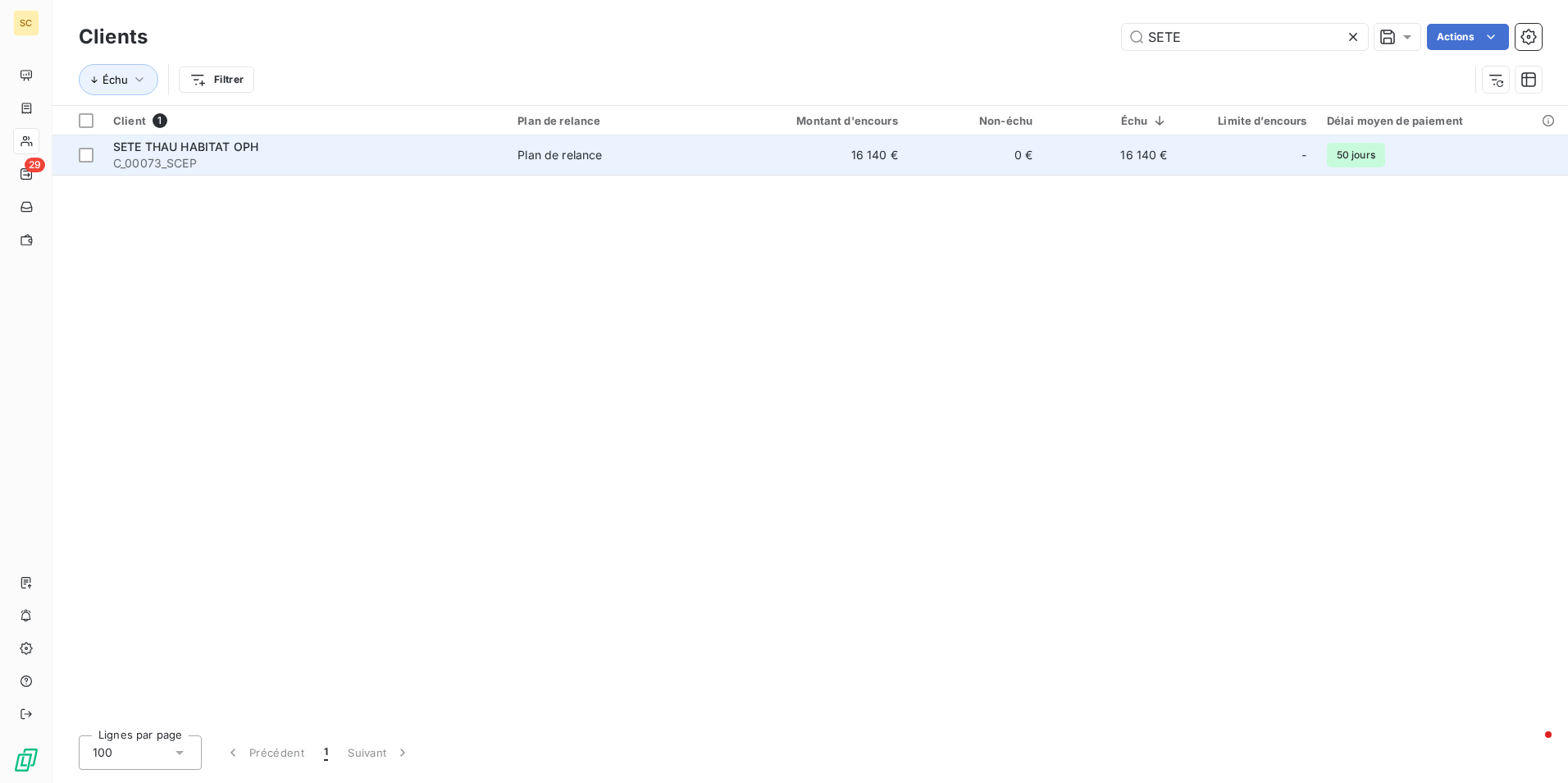
type input "SETE"
click at [262, 150] on div "SETE THAU HABITAT OPH" at bounding box center [305, 146] width 385 height 16
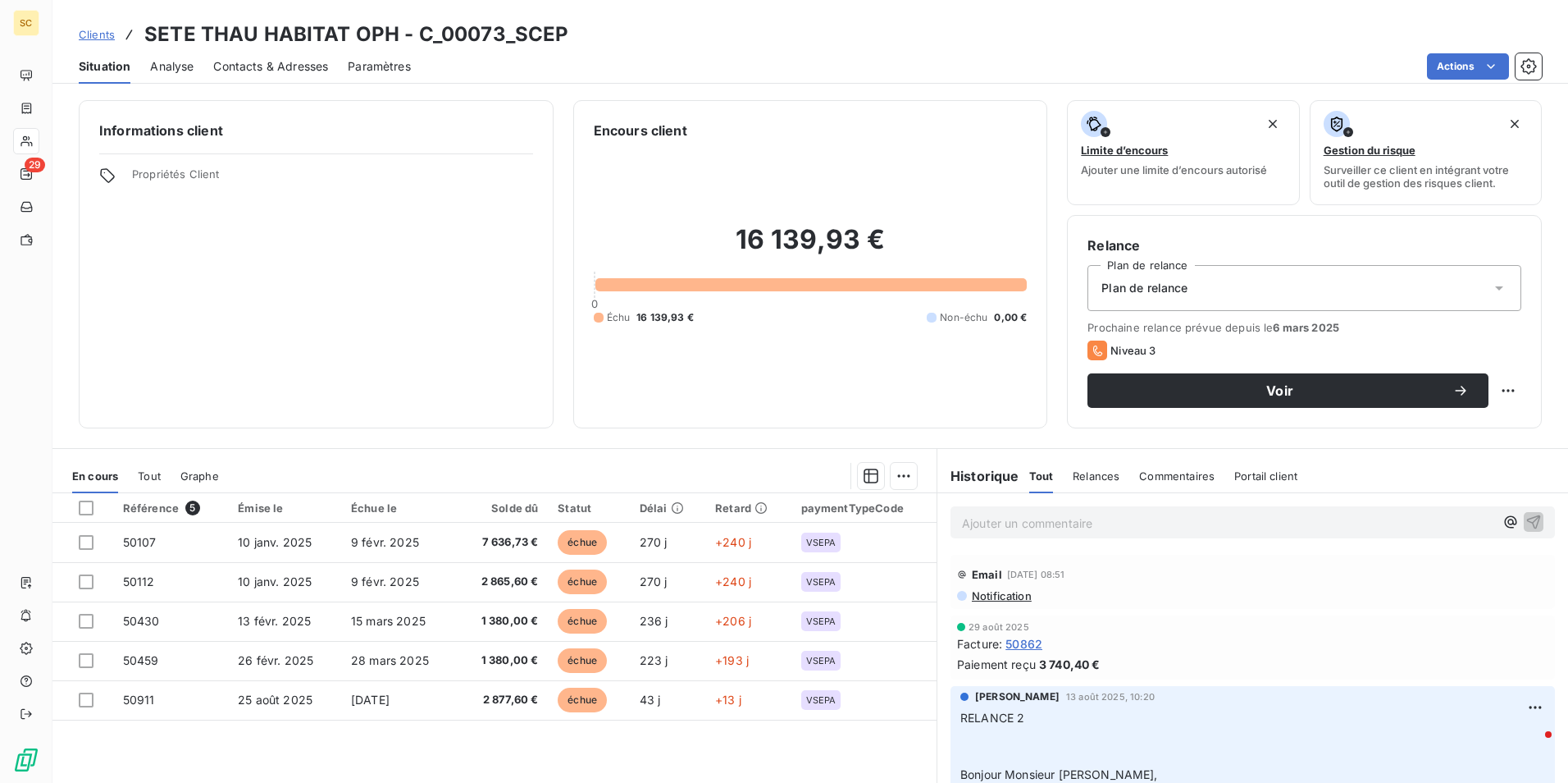
click at [987, 529] on p "Ajouter un commentaire ﻿" at bounding box center [1229, 523] width 533 height 20
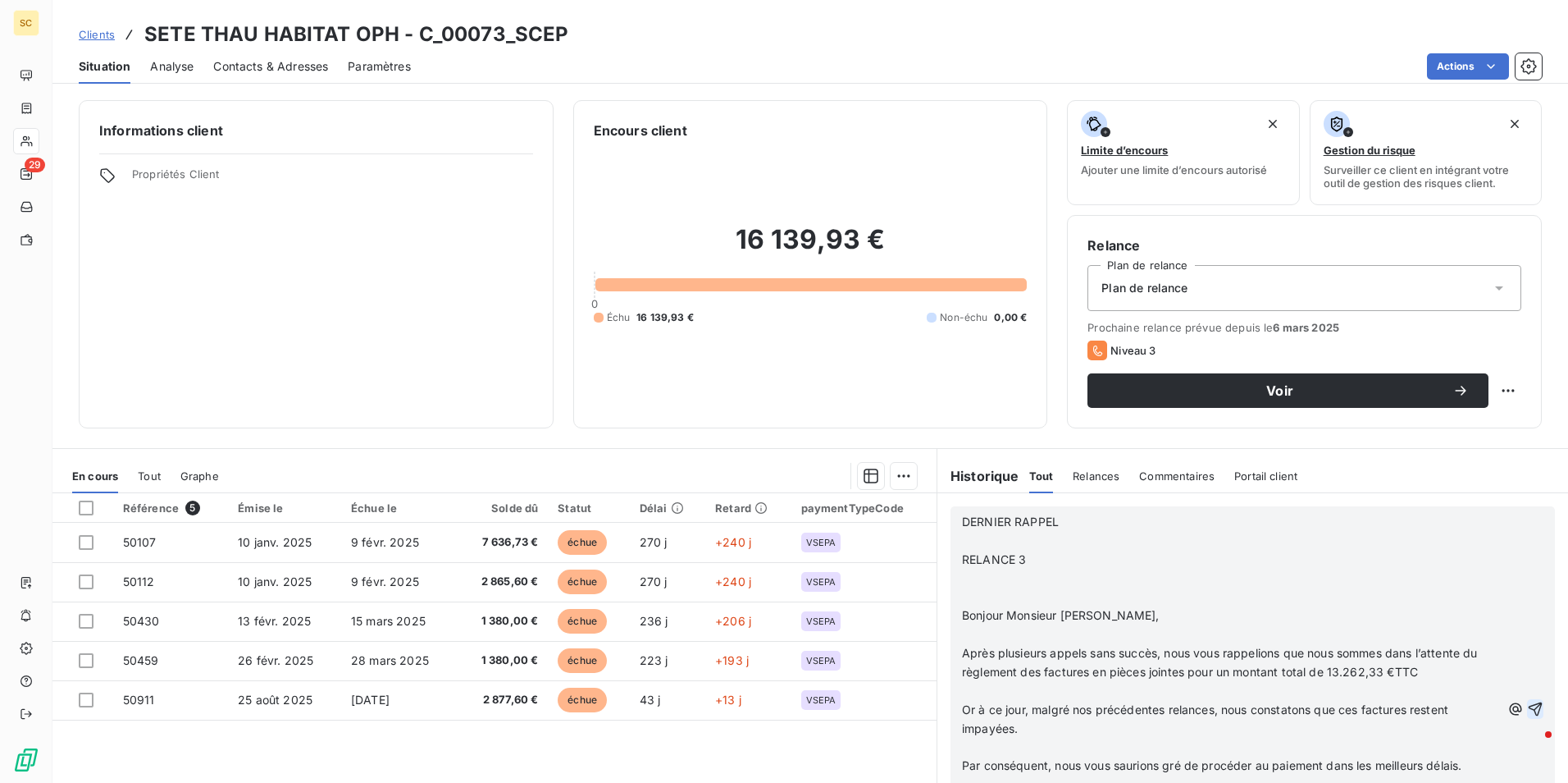
click at [1527, 700] on icon "button" at bounding box center [1535, 708] width 16 height 16
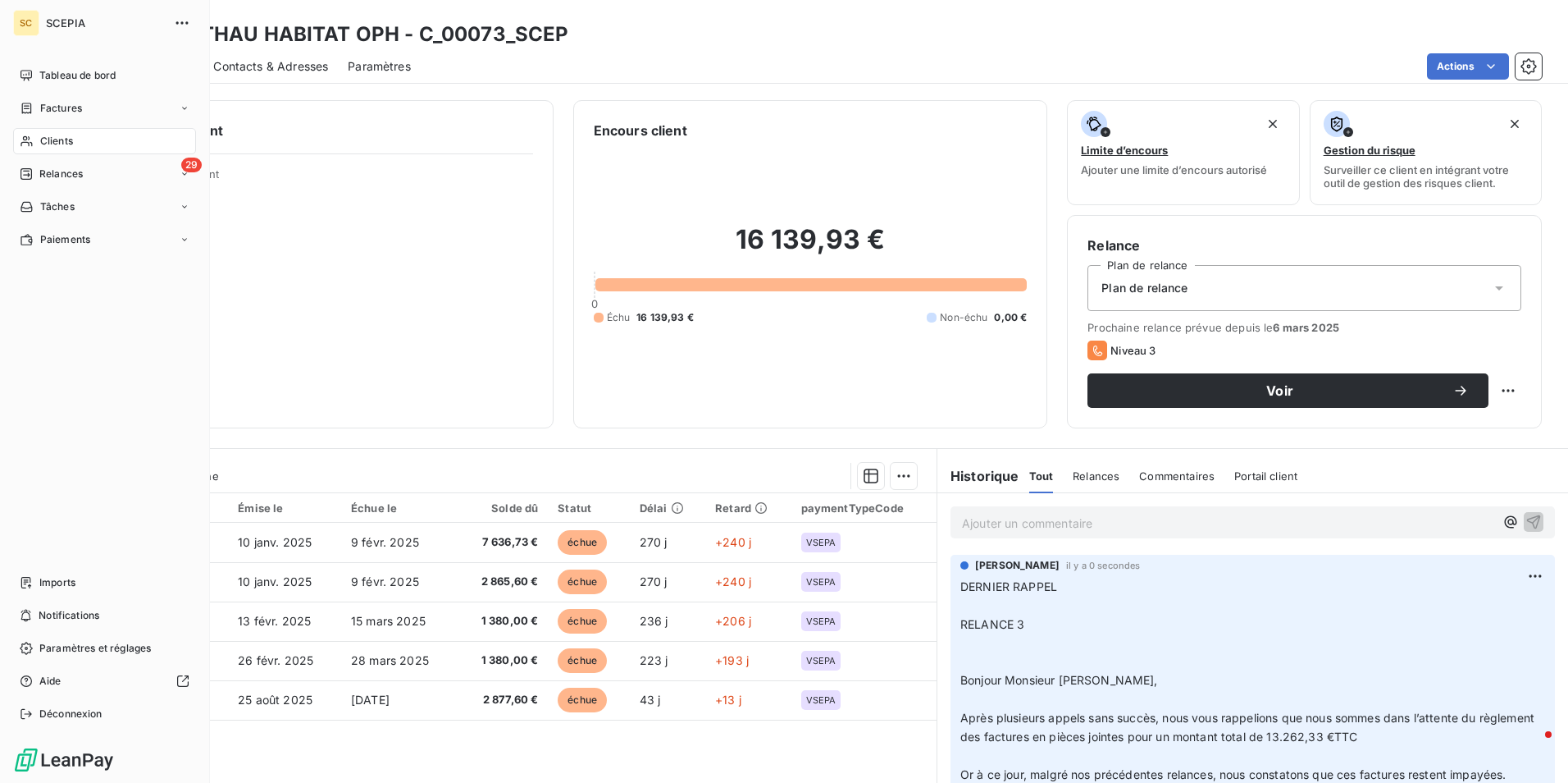
click at [63, 145] on span "Clients" at bounding box center [56, 140] width 33 height 14
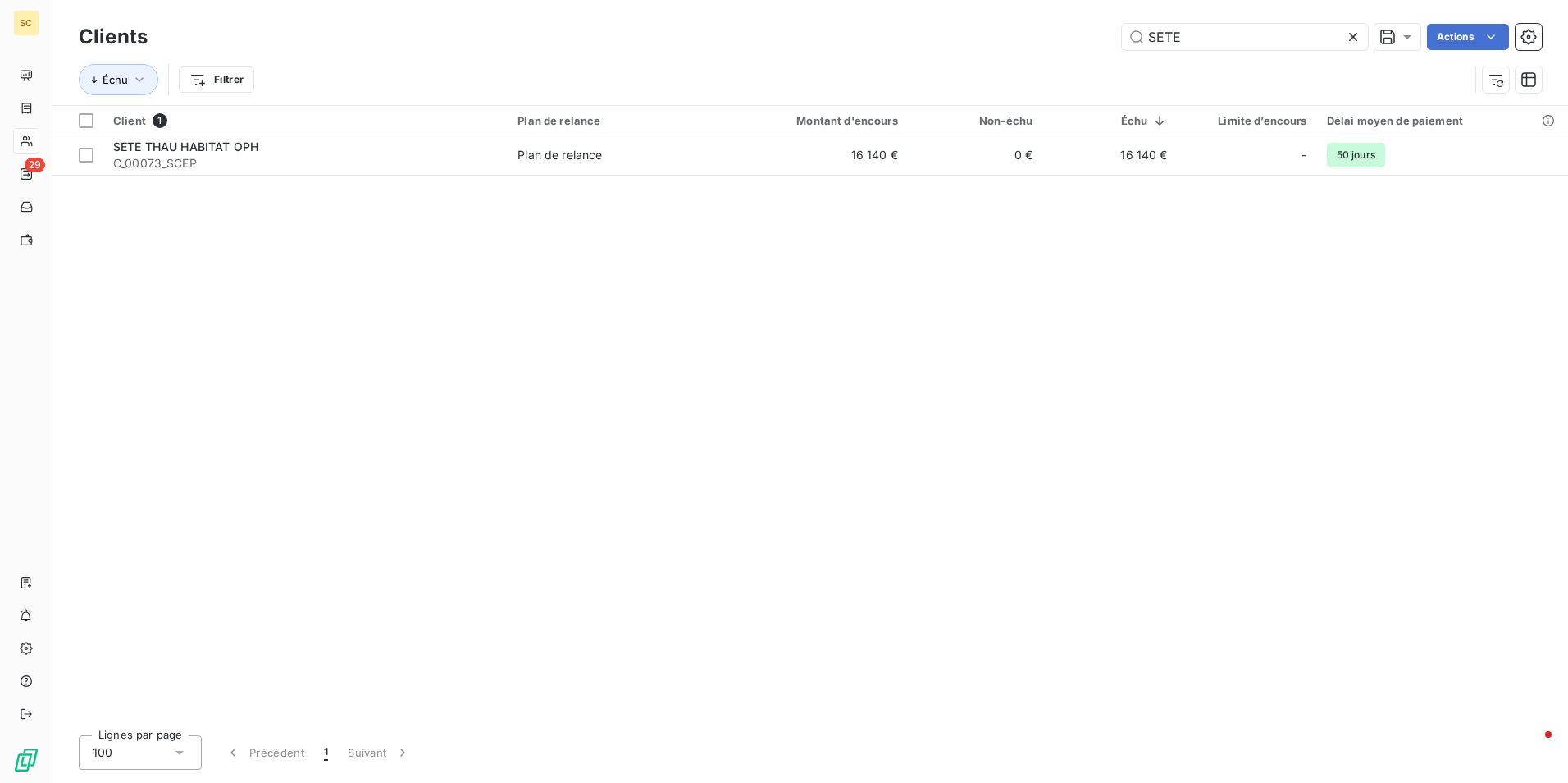
click at [1346, 36] on icon at bounding box center [1353, 37] width 16 height 16
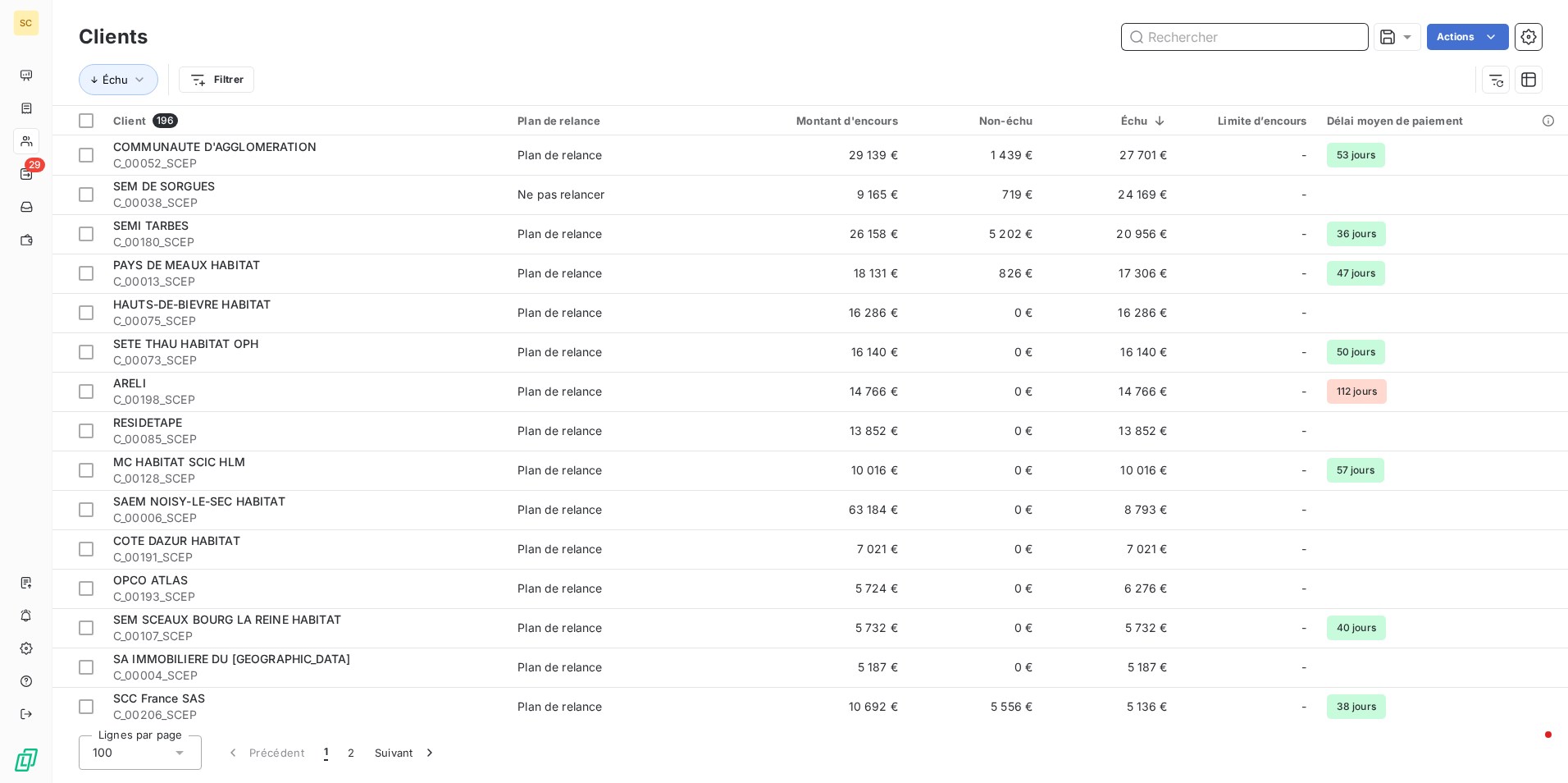
click at [1183, 43] on input "text" at bounding box center [1245, 37] width 246 height 26
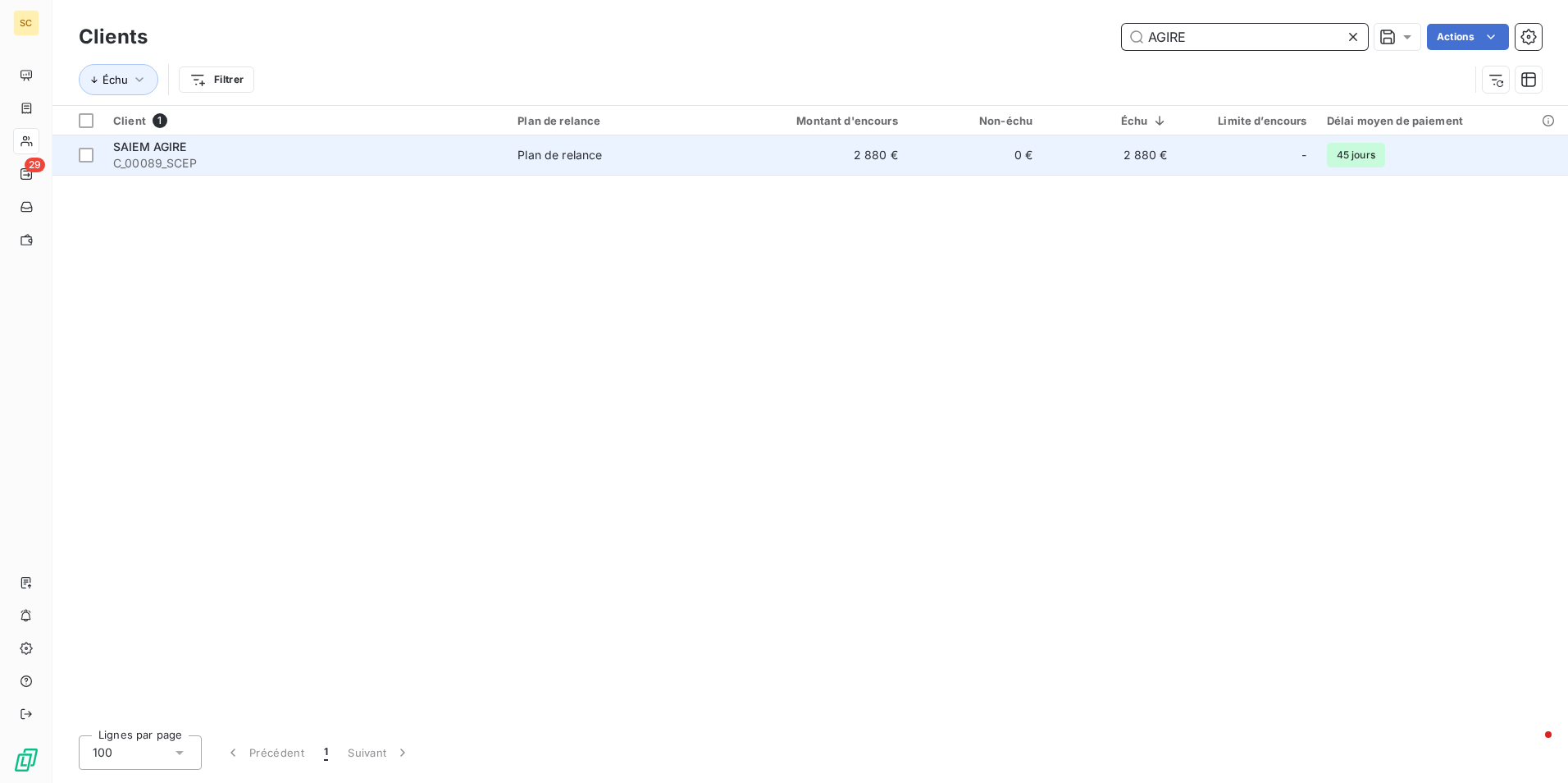
type input "AGIRE"
click at [169, 148] on span "SAIEM AGIRE" at bounding box center [150, 146] width 74 height 14
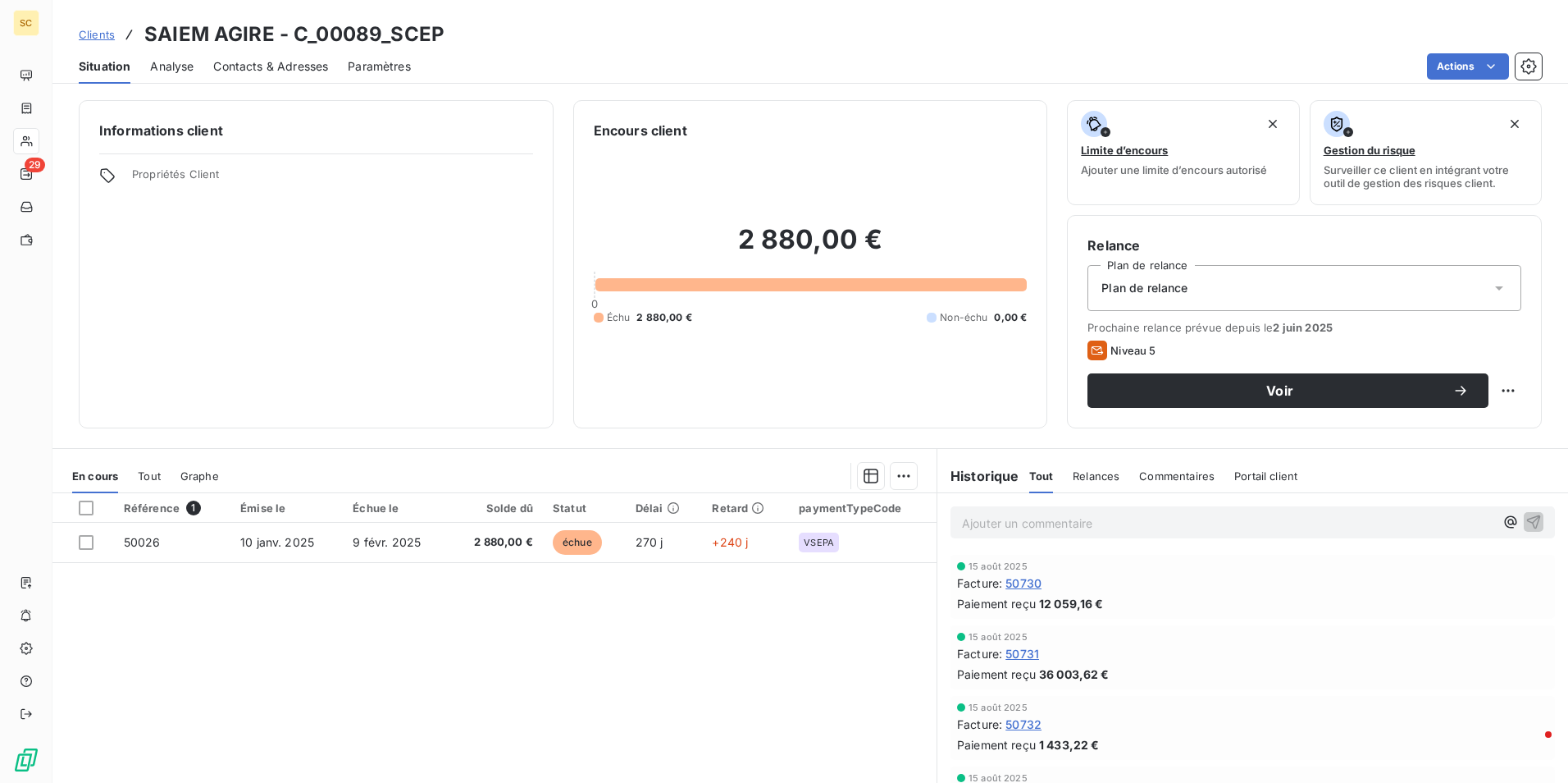
click at [1168, 470] on span "Commentaires" at bounding box center [1177, 475] width 76 height 13
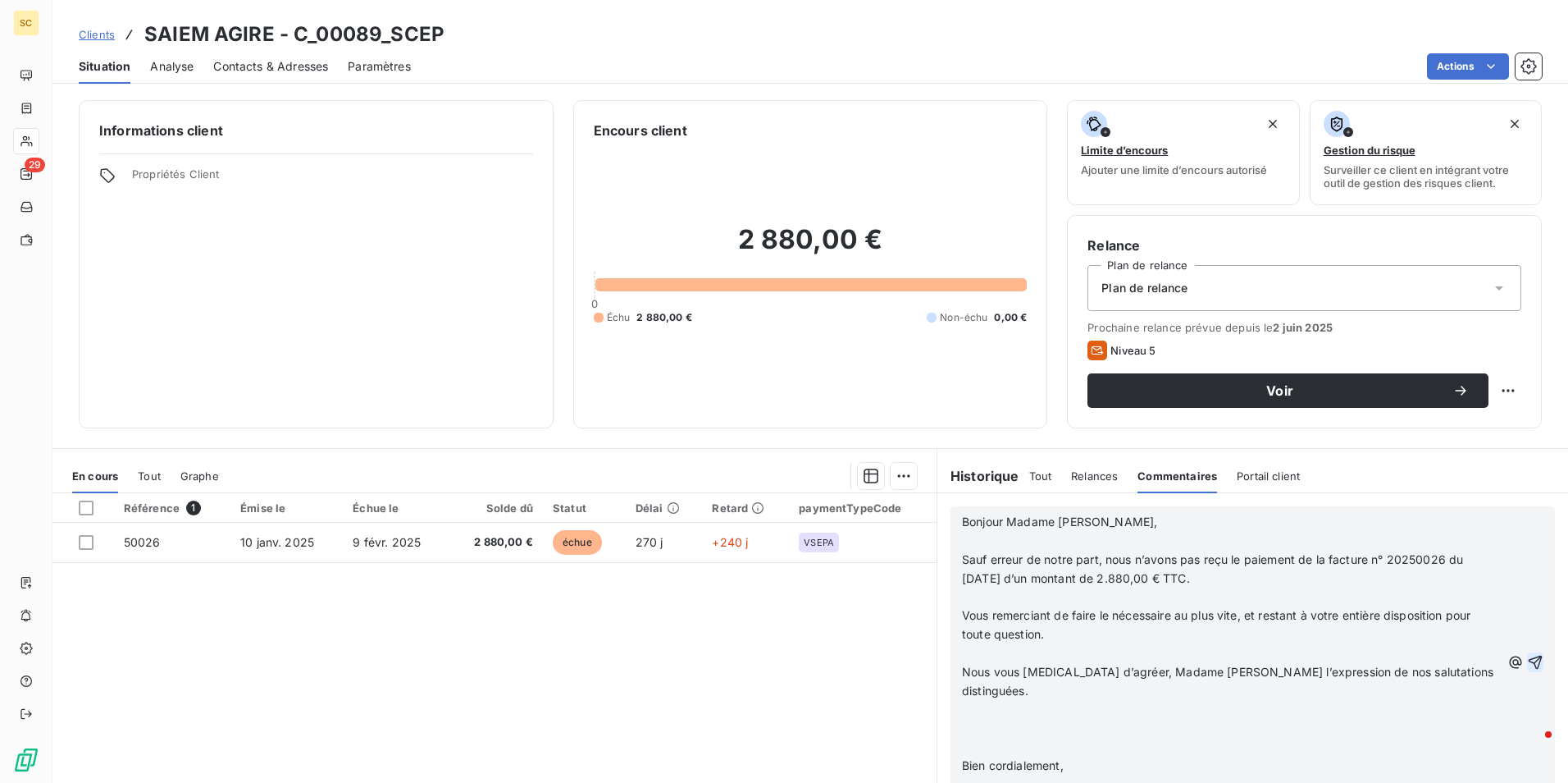
click at [1527, 654] on icon "button" at bounding box center [1535, 661] width 16 height 16
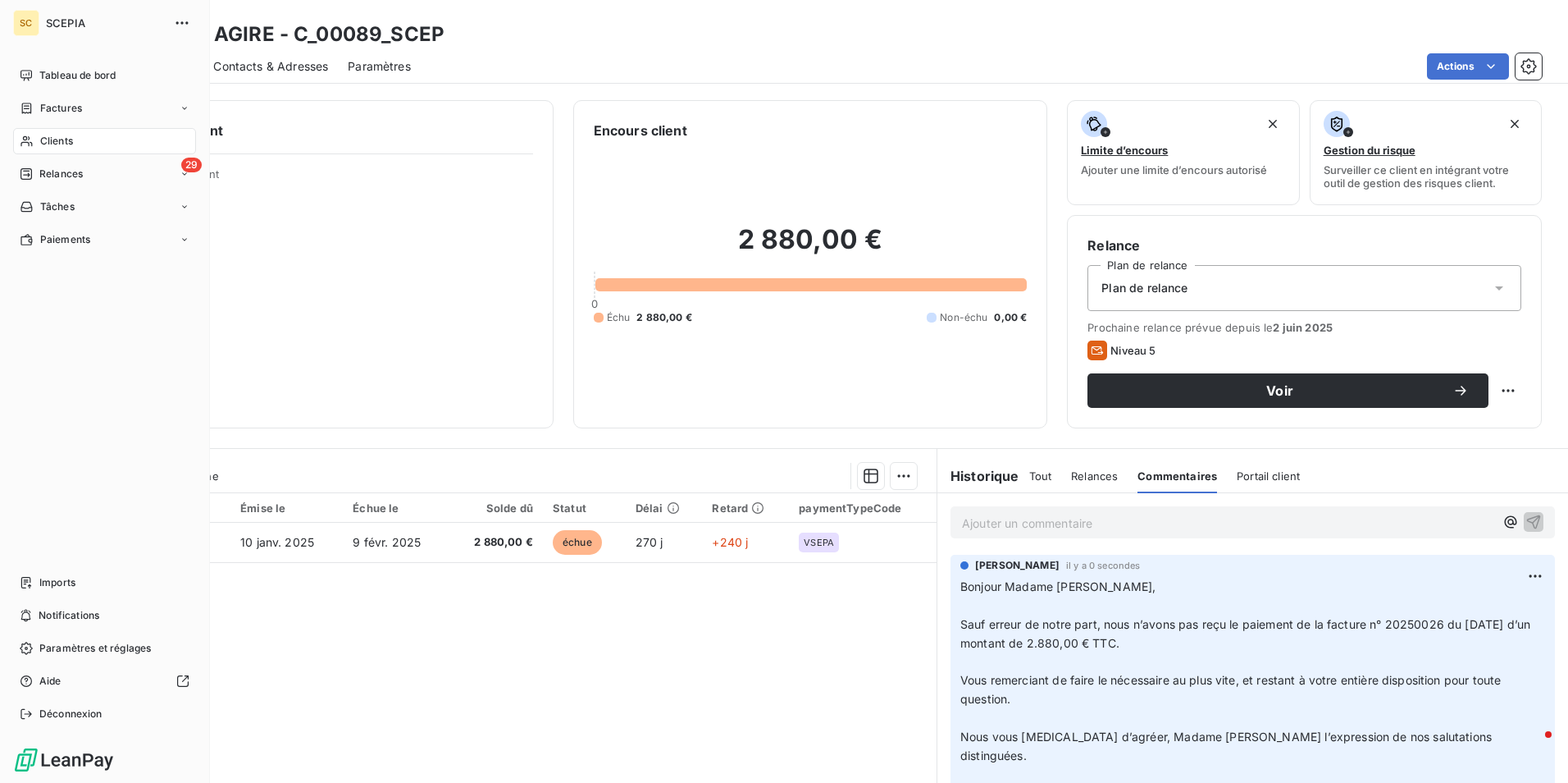
click at [57, 140] on span "Clients" at bounding box center [56, 140] width 33 height 14
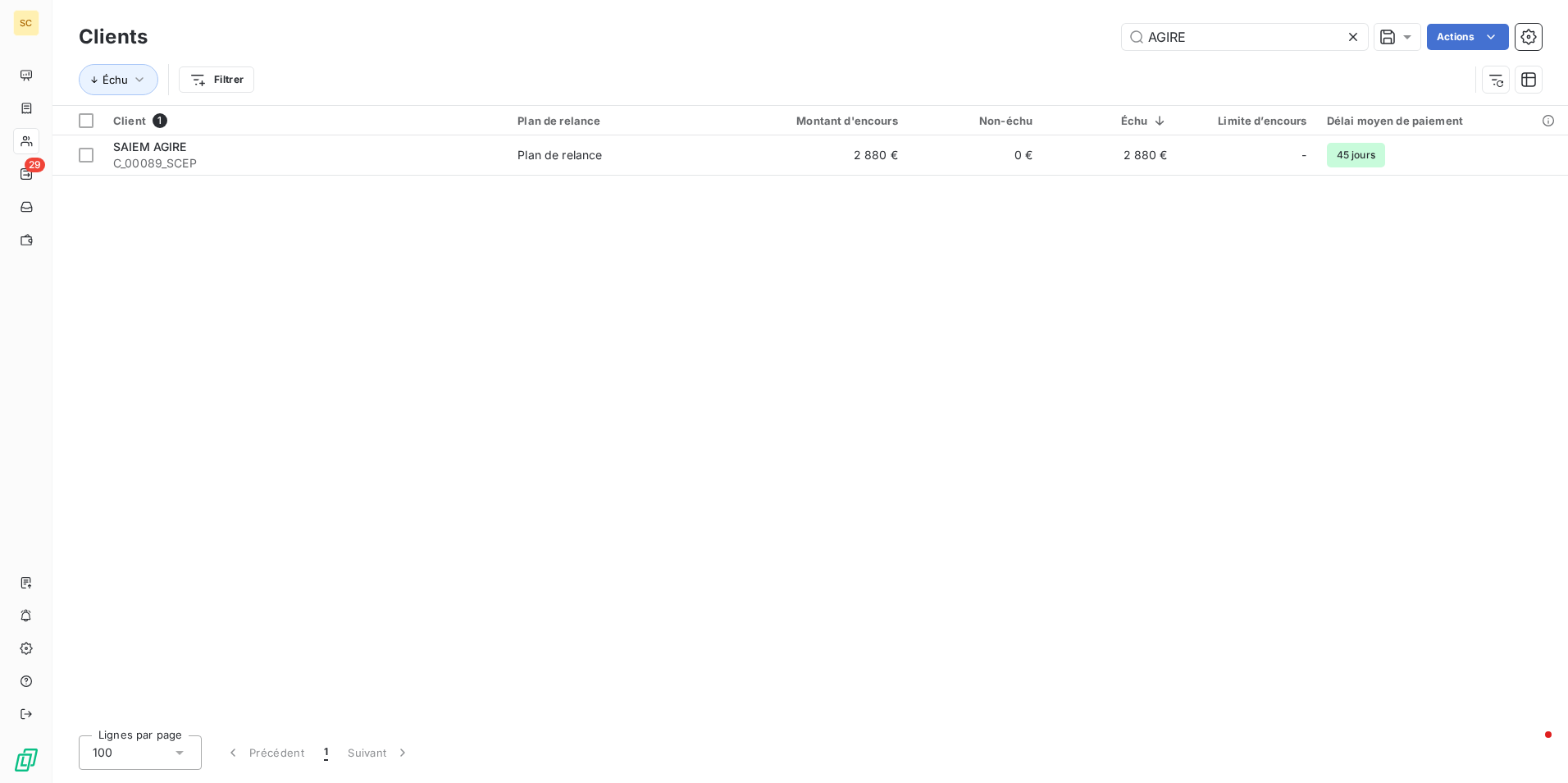
click at [1354, 33] on icon at bounding box center [1353, 37] width 16 height 16
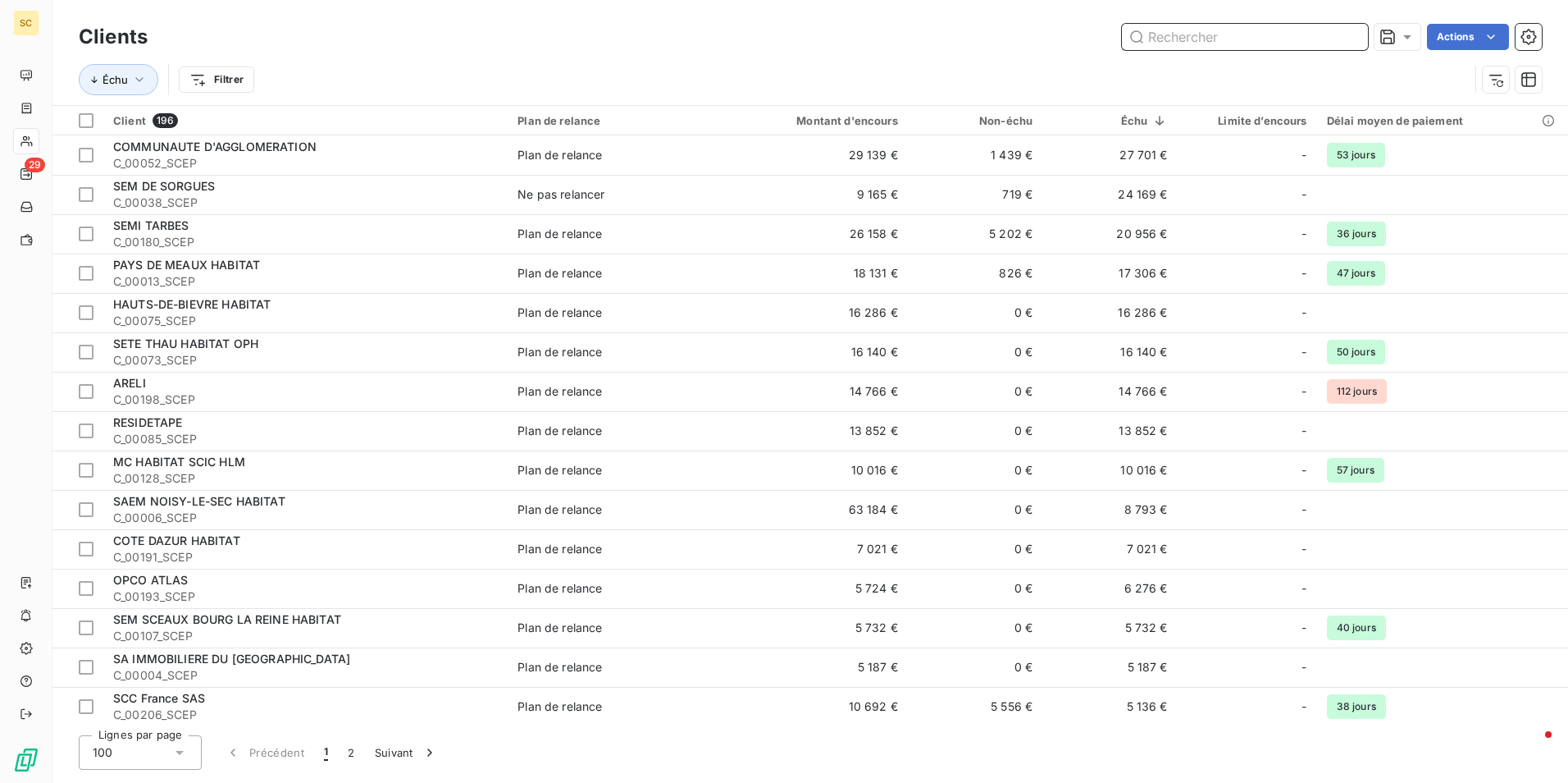
click at [1280, 34] on input "text" at bounding box center [1245, 37] width 246 height 26
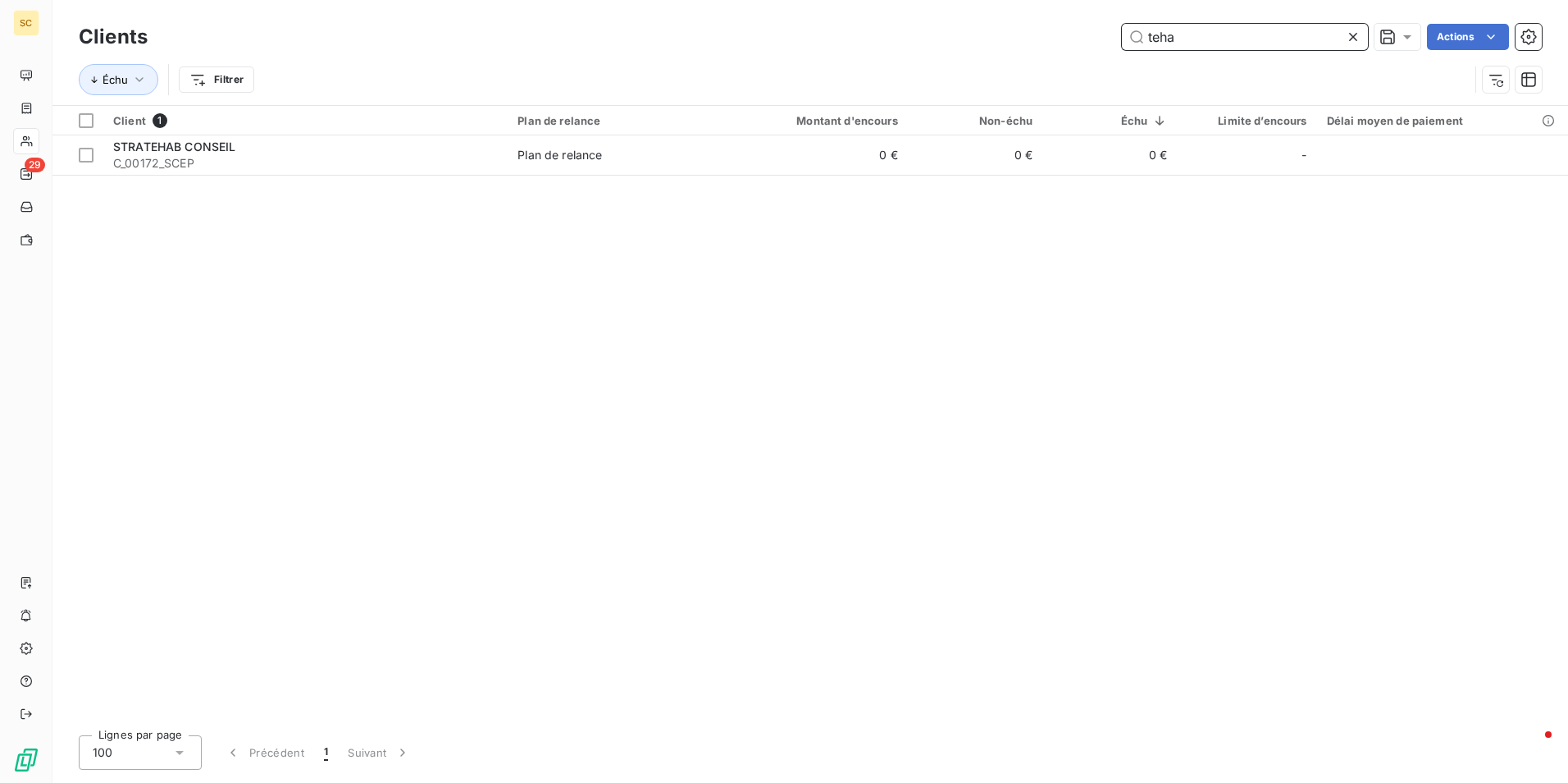
drag, startPoint x: 1206, startPoint y: 40, endPoint x: 1119, endPoint y: 40, distance: 87.0
click at [1119, 40] on div "teha Actions" at bounding box center [855, 37] width 1375 height 26
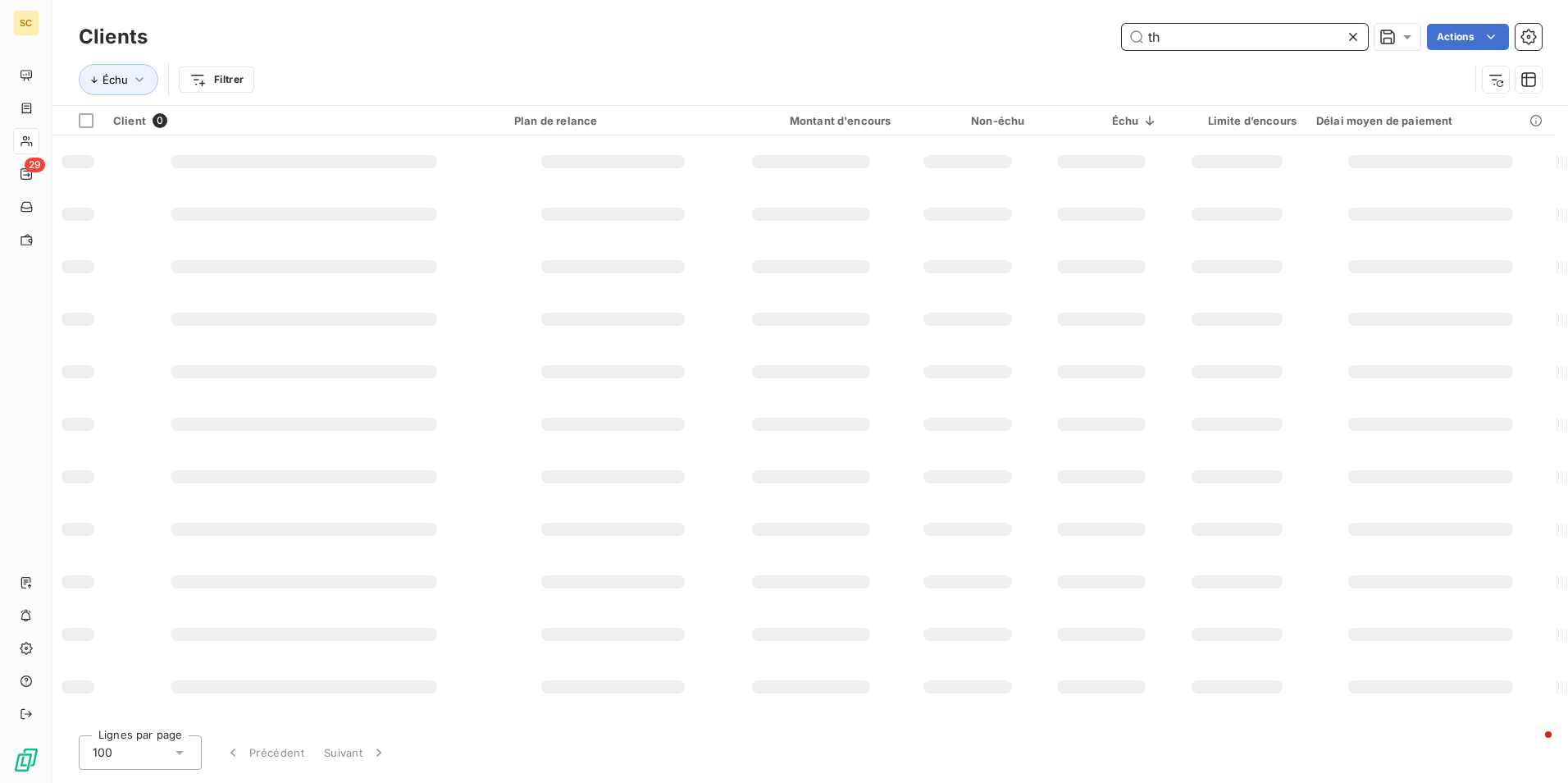
type input "t"
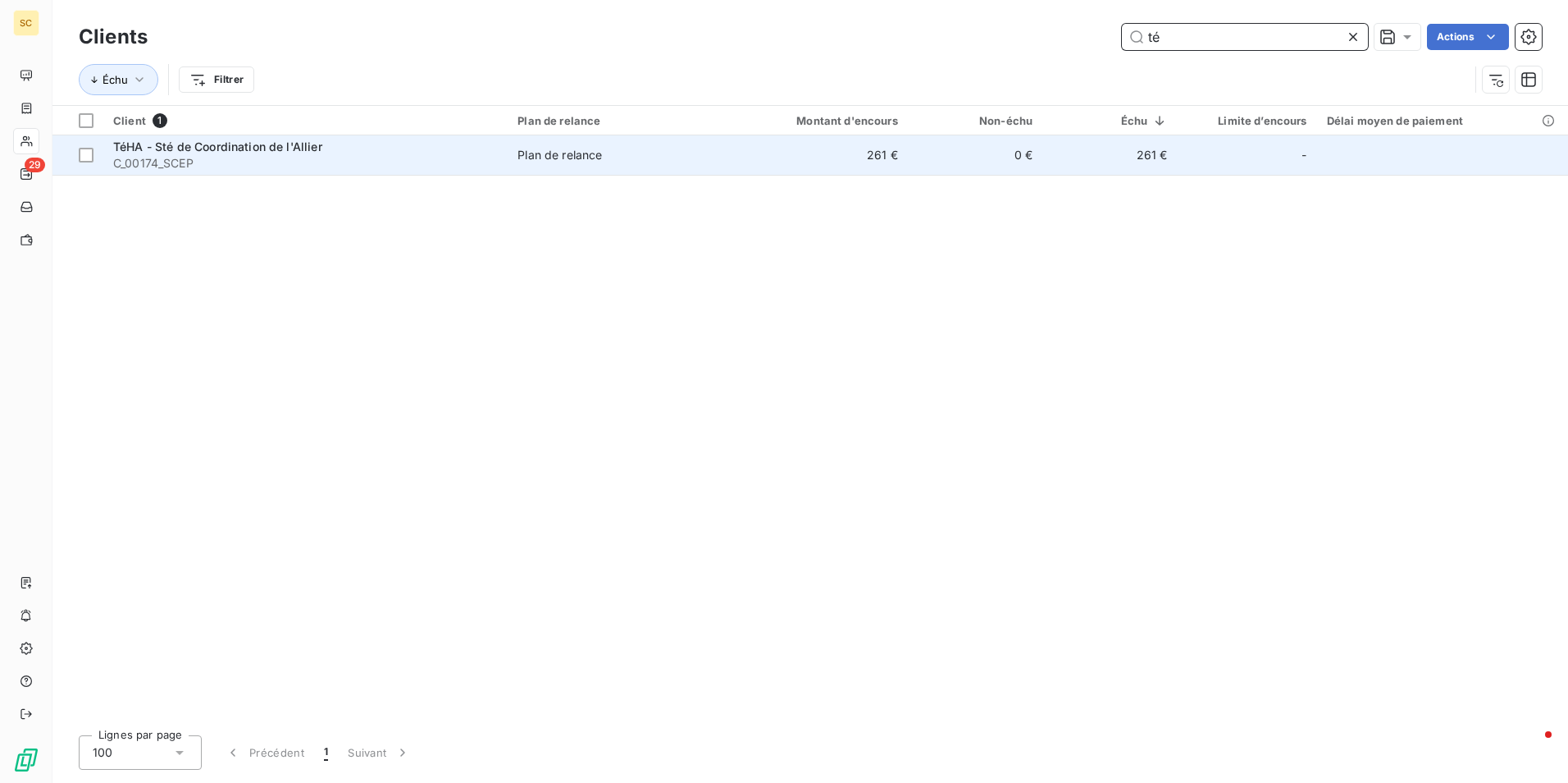
type input "té"
click at [237, 155] on span "C_00174_SCEP" at bounding box center [305, 163] width 385 height 16
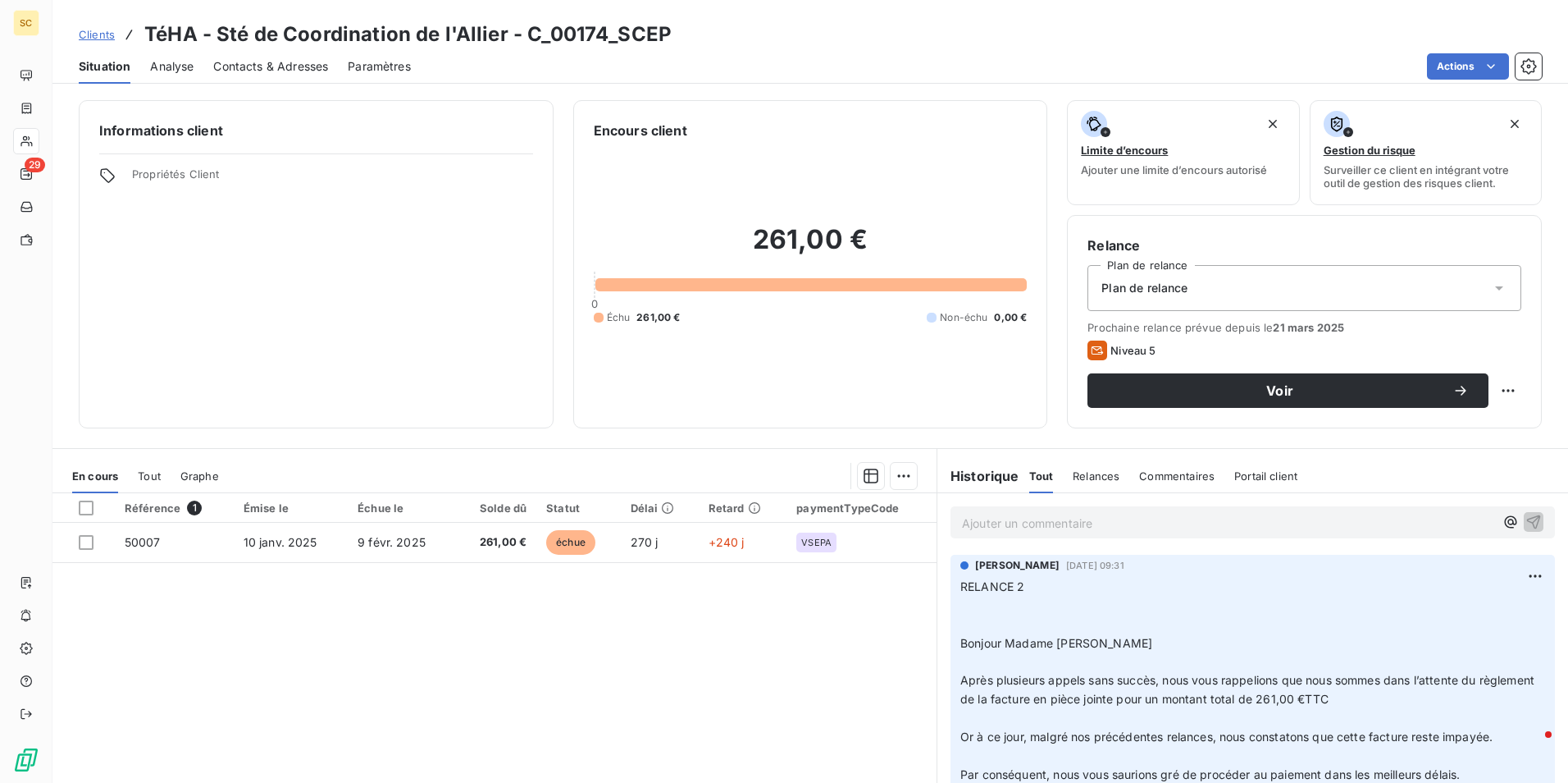
click at [1069, 520] on p "Ajouter un commentaire ﻿" at bounding box center [1229, 523] width 533 height 20
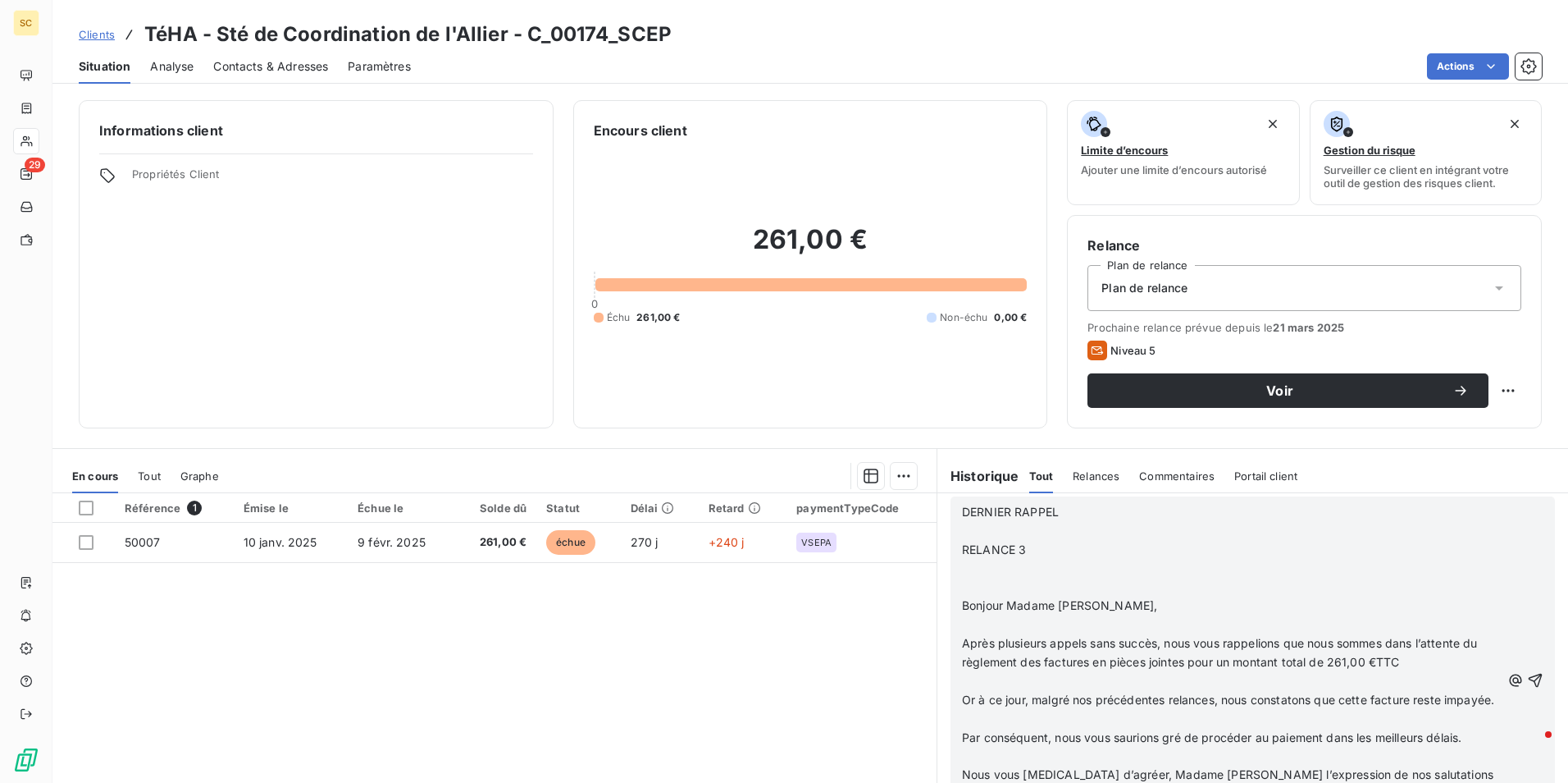
scroll to position [76, 0]
